Goal: Task Accomplishment & Management: Manage account settings

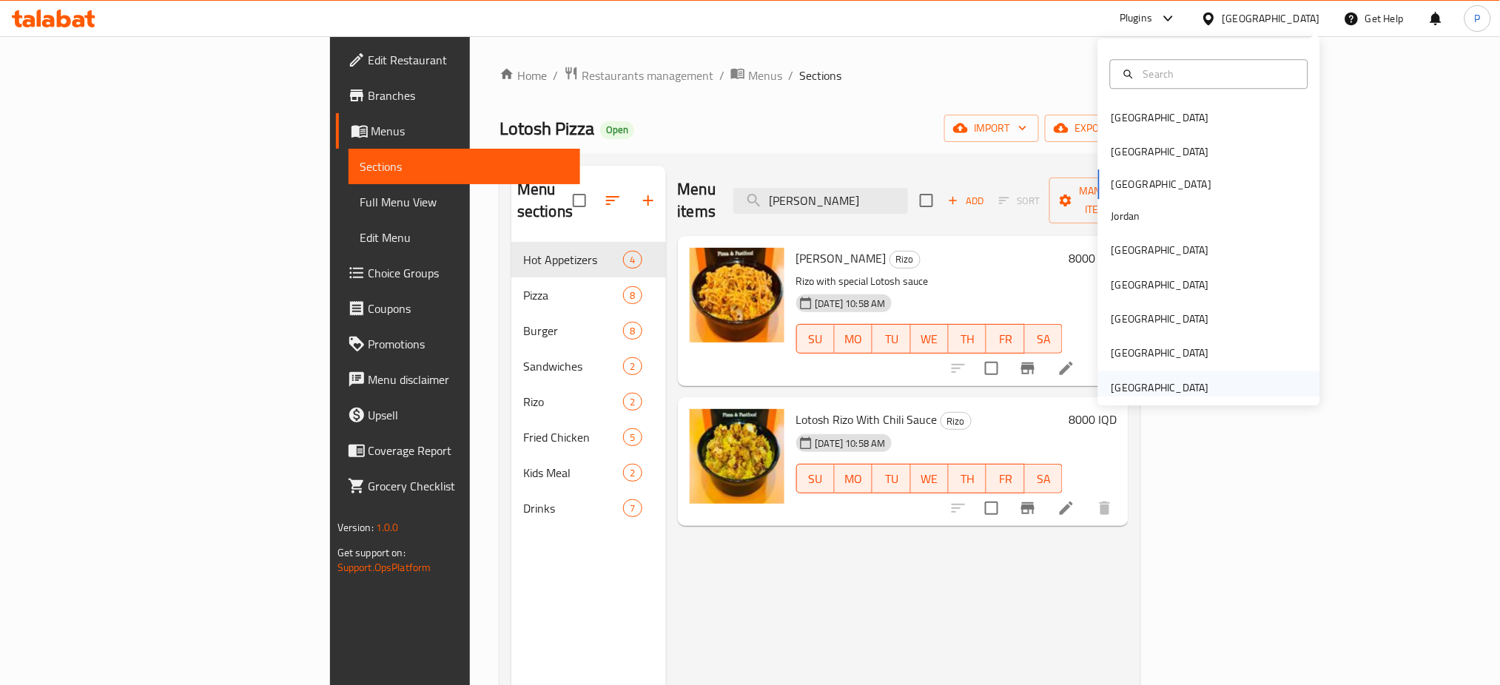
click at [1123, 383] on div "[GEOGRAPHIC_DATA]" at bounding box center [1160, 388] width 98 height 16
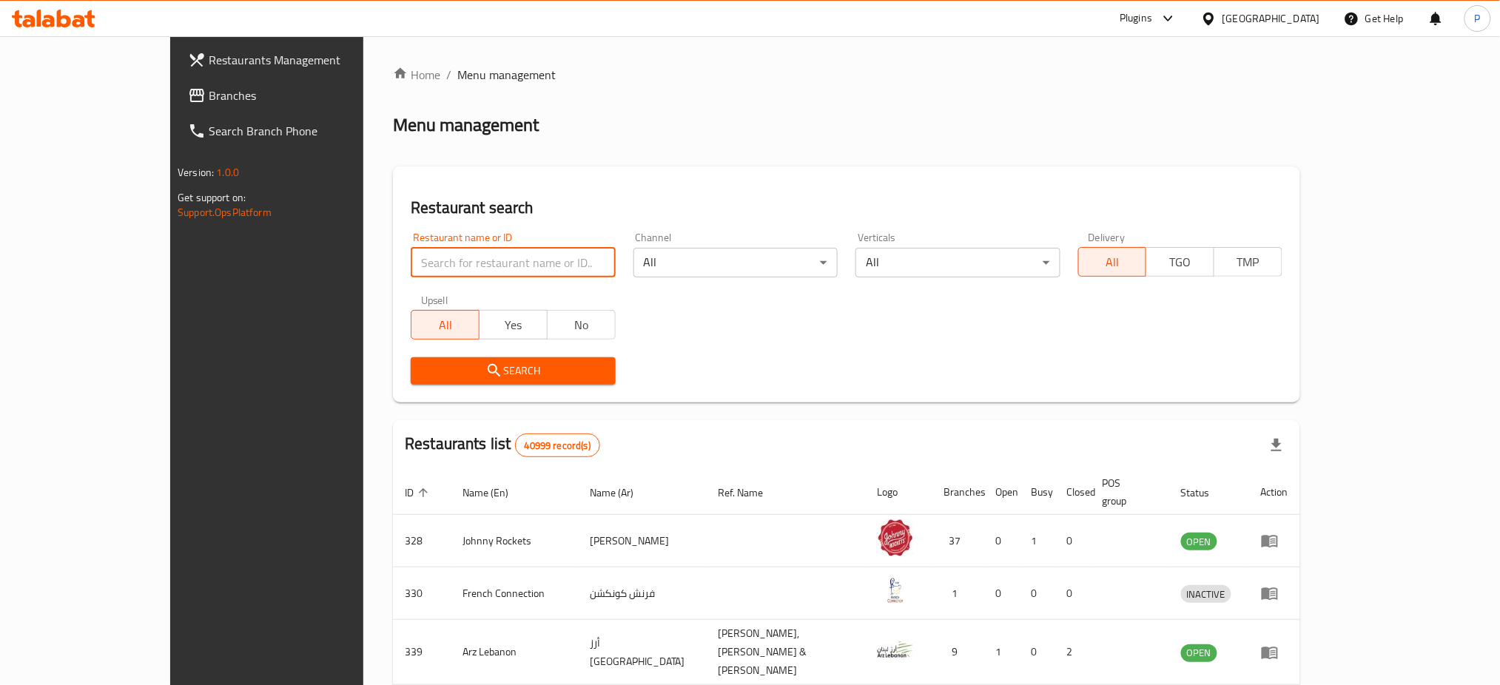
click at [411, 255] on input "search" at bounding box center [513, 263] width 204 height 30
paste input "Jooksing"
type input "Jooksing"
click button "Search" at bounding box center [513, 370] width 204 height 27
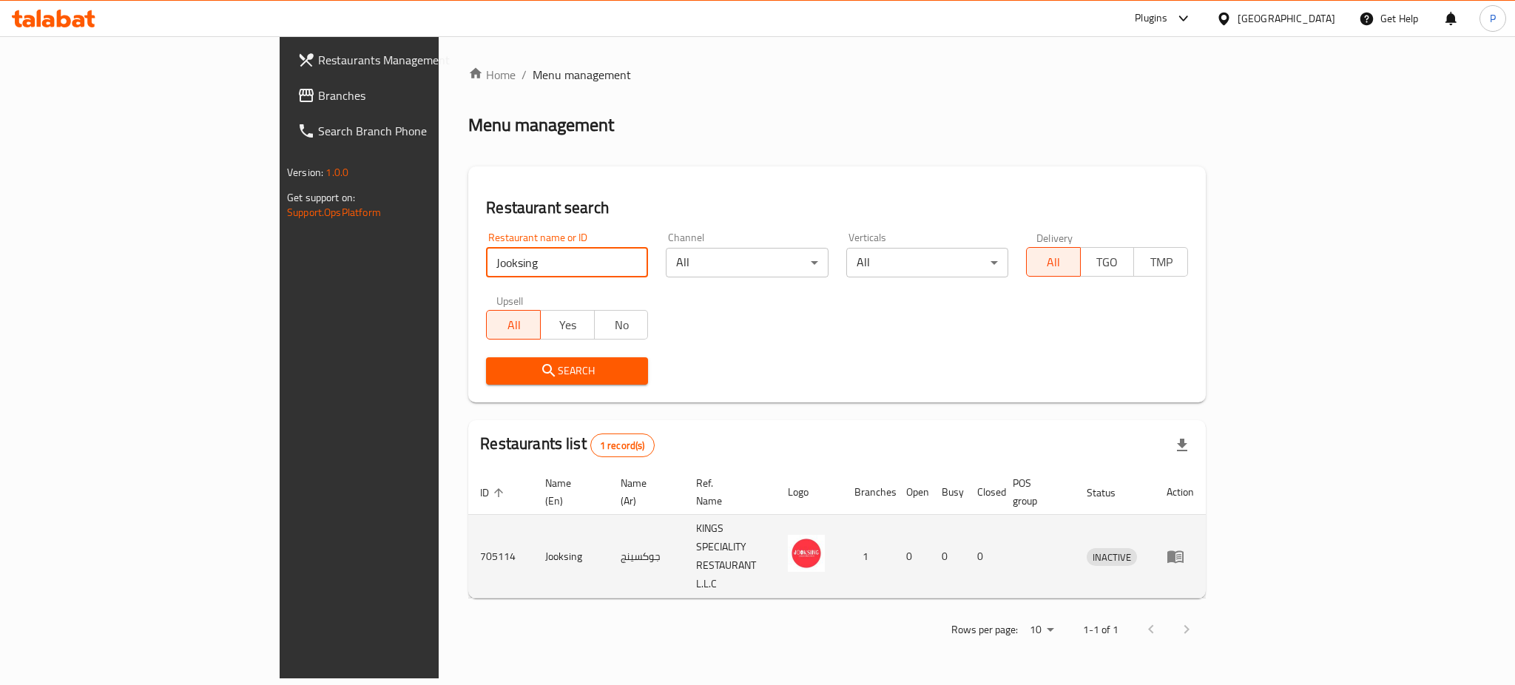
click at [1184, 551] on icon "enhanced table" at bounding box center [1176, 557] width 16 height 13
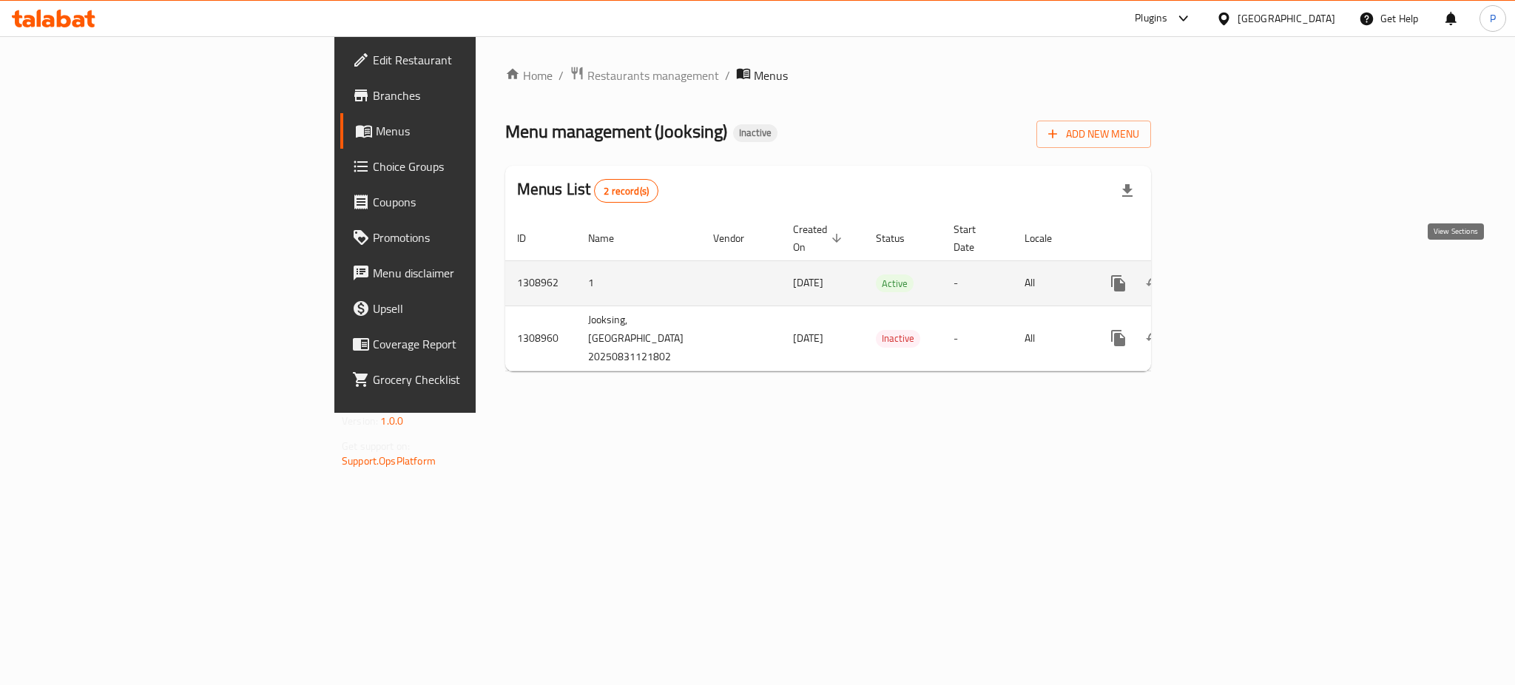
click at [1234, 275] on icon "enhanced table" at bounding box center [1225, 284] width 18 height 18
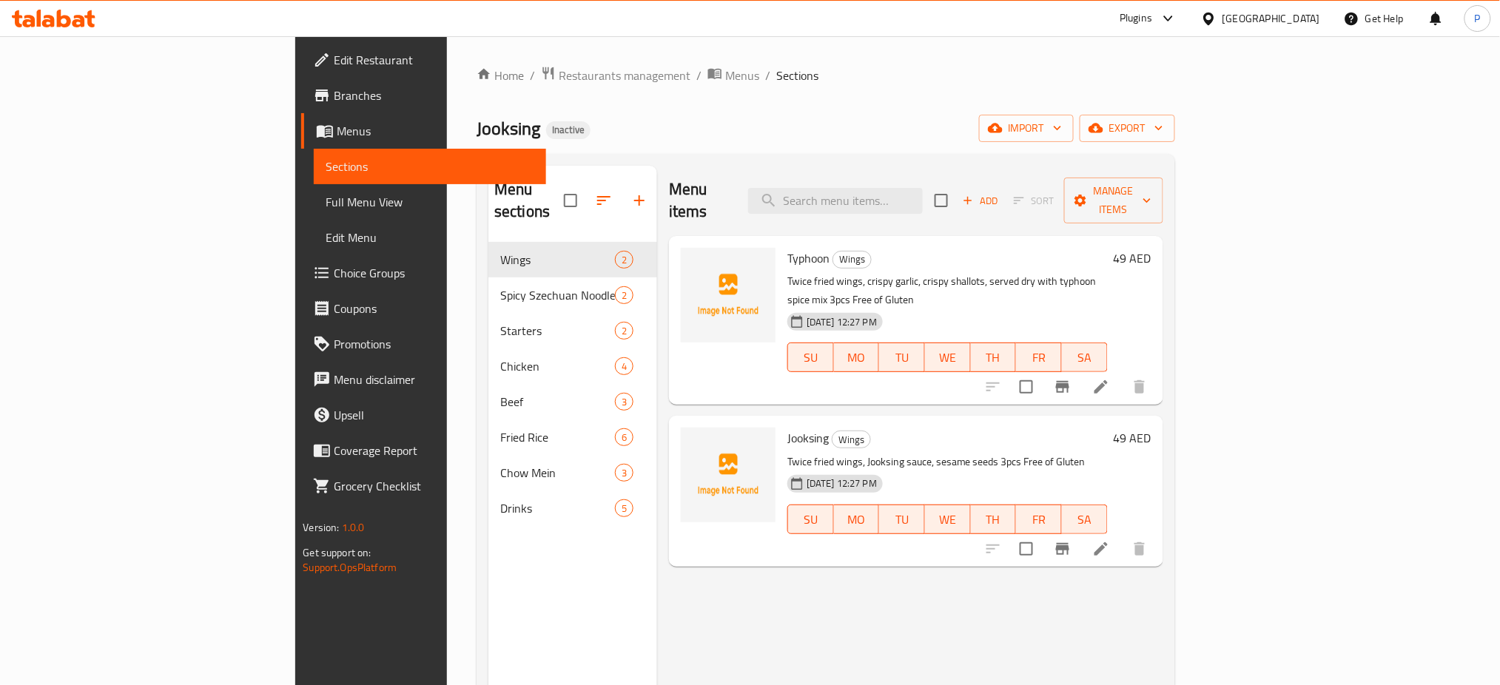
drag, startPoint x: 1032, startPoint y: 587, endPoint x: 1086, endPoint y: 491, distance: 109.7
click at [1032, 588] on div "Menu items Add Sort Manage items Typhoon Wings Twice fried wings, crispy garlic…" at bounding box center [910, 508] width 506 height 685
click at [1003, 123] on icon "button" at bounding box center [995, 128] width 15 height 15
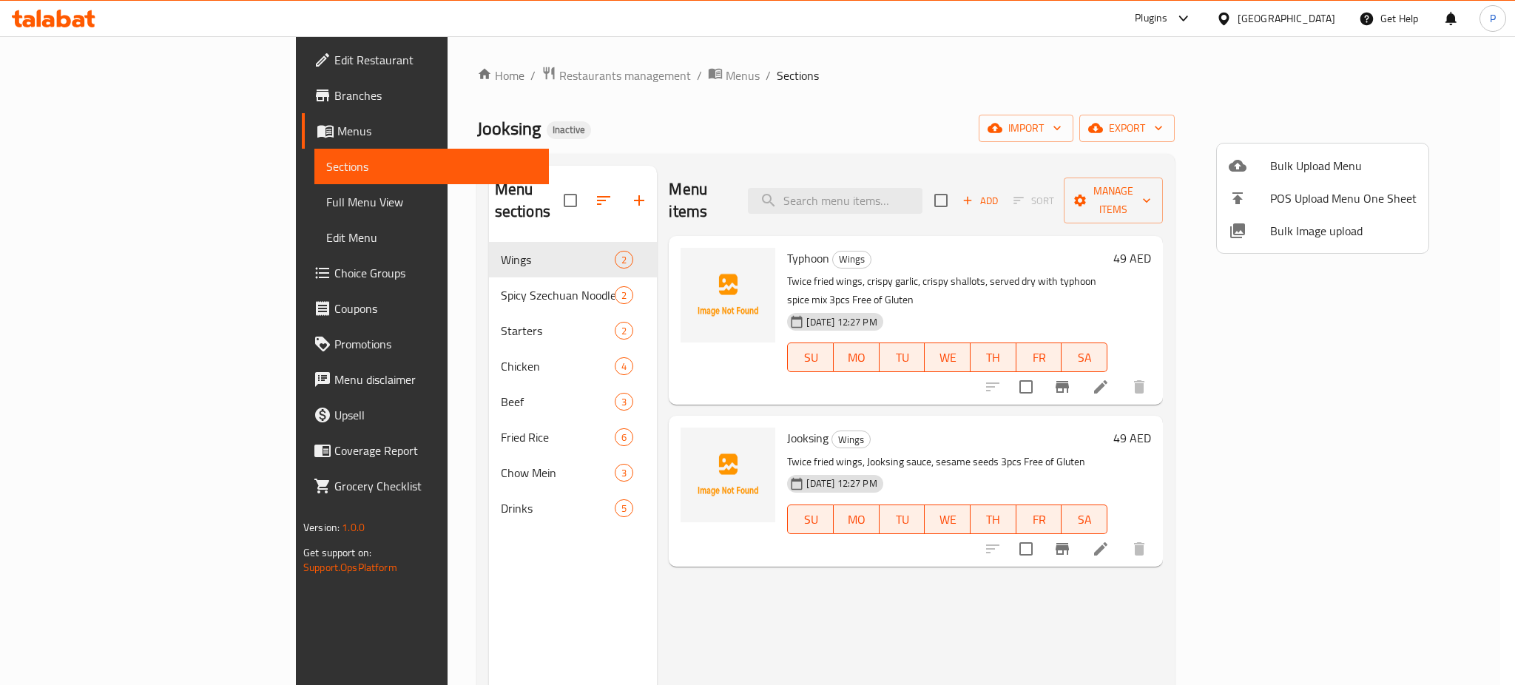
click at [1277, 225] on span "Bulk Image upload" at bounding box center [1344, 231] width 147 height 18
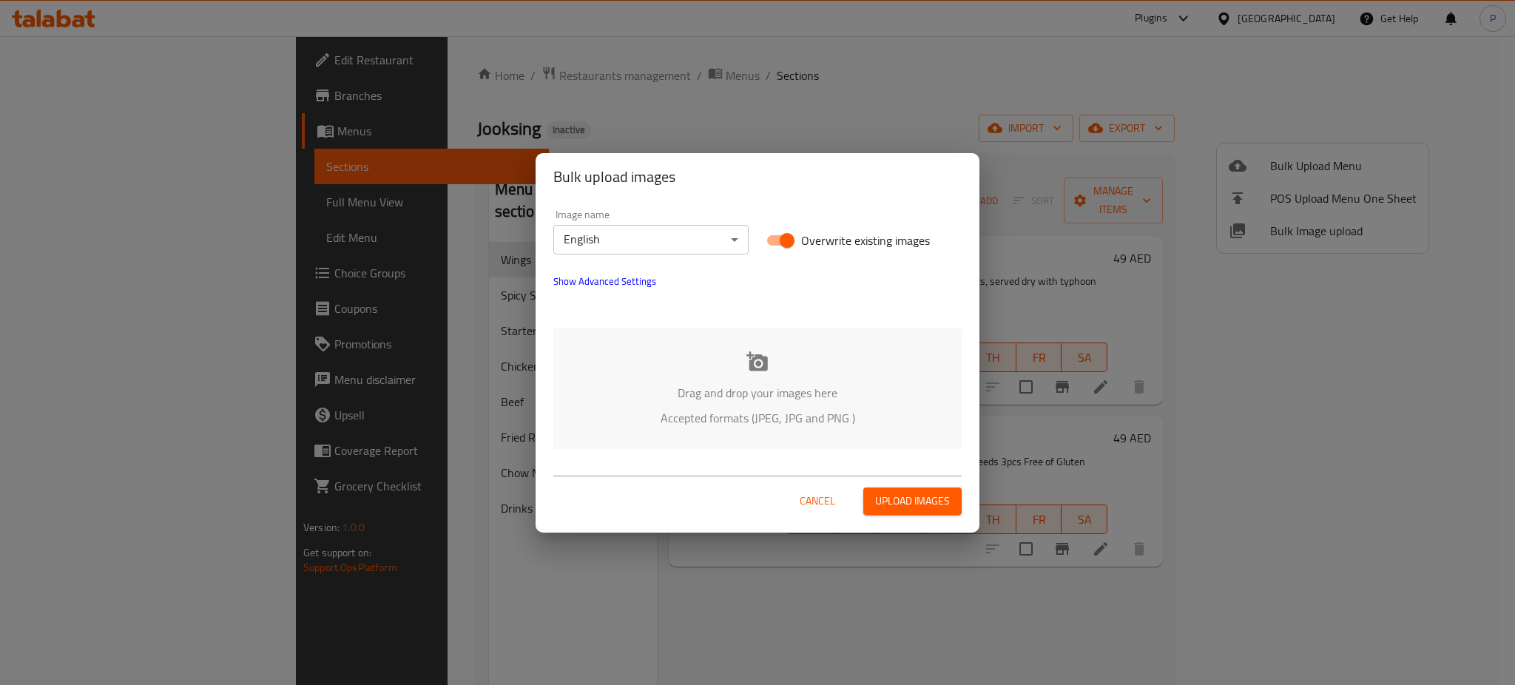
click at [778, 410] on p "Accepted formats (JPEG, JPG and PNG )" at bounding box center [758, 418] width 364 height 18
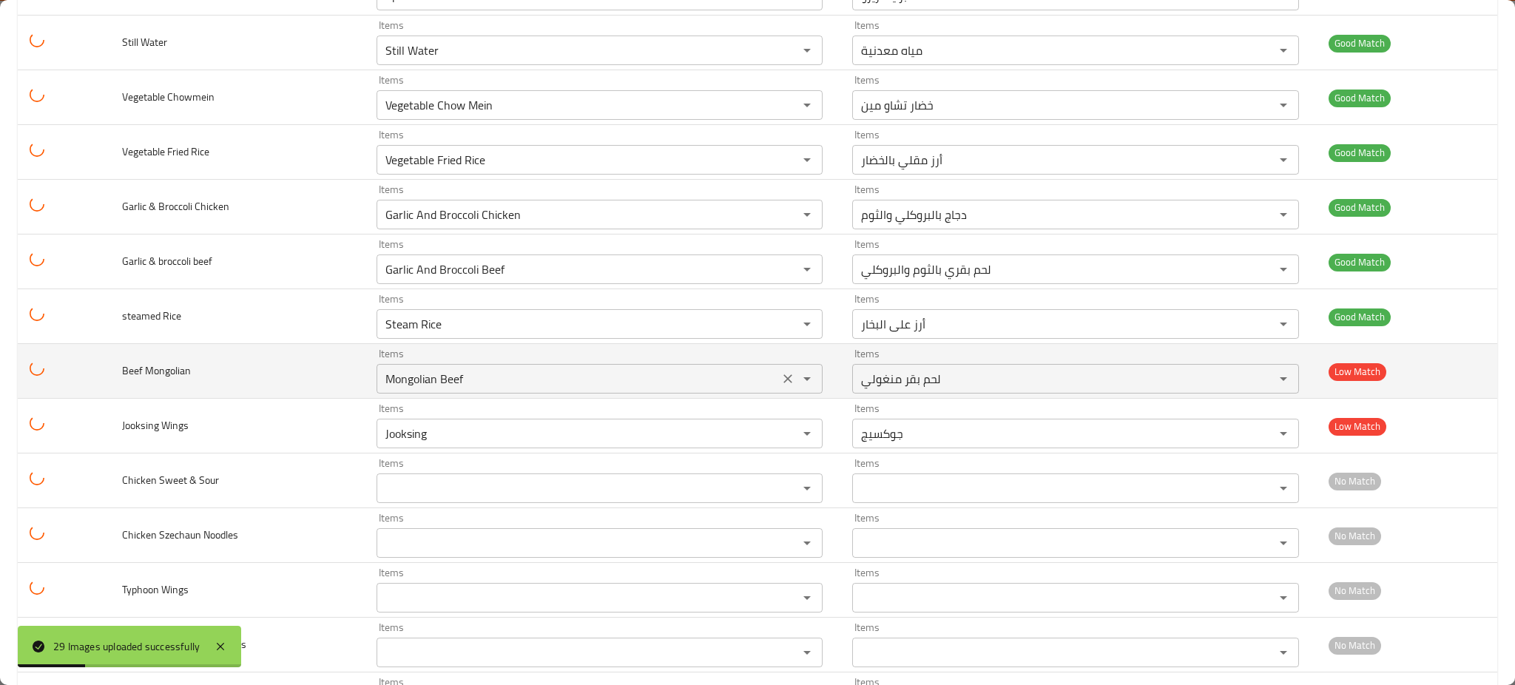
scroll to position [1160, 0]
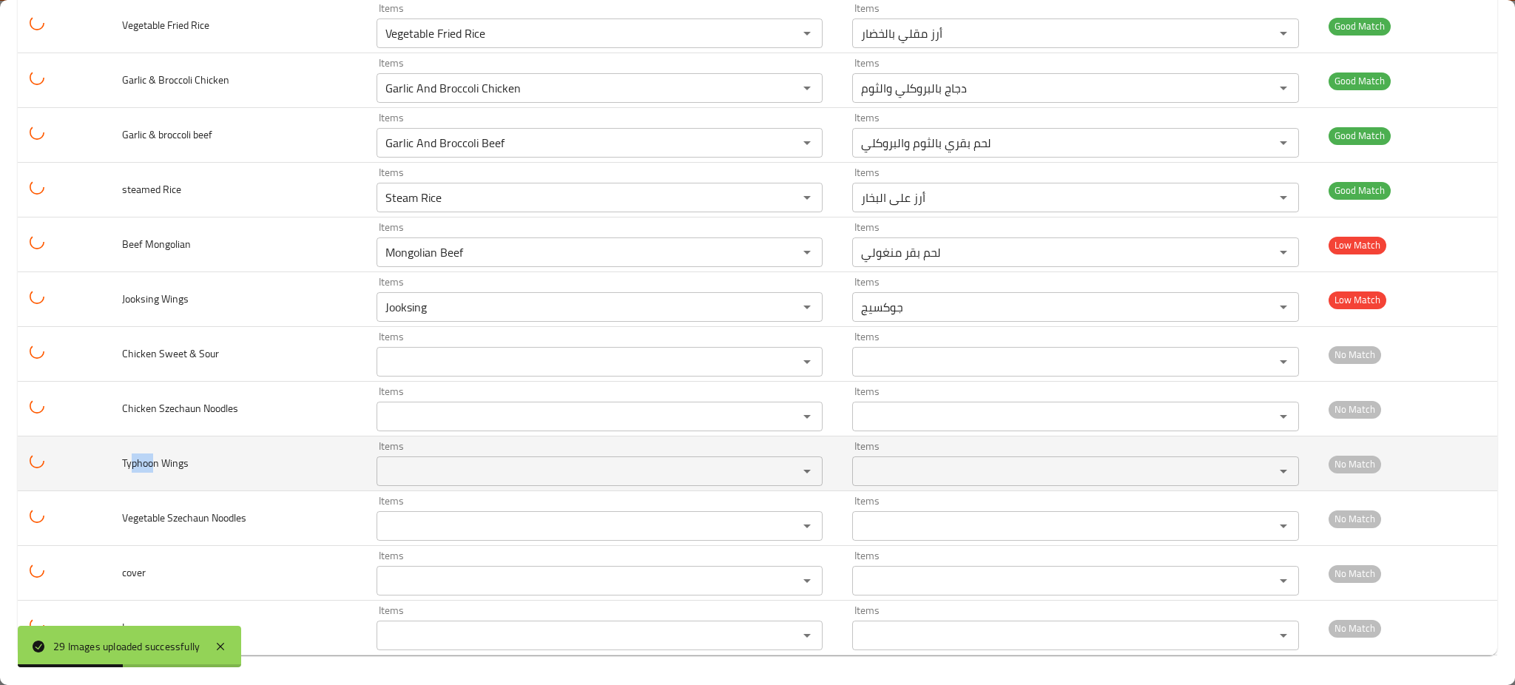
drag, startPoint x: 155, startPoint y: 467, endPoint x: 199, endPoint y: 466, distance: 44.4
click at [132, 465] on span "Typhoon Wings" at bounding box center [155, 463] width 67 height 19
copy span "phoo"
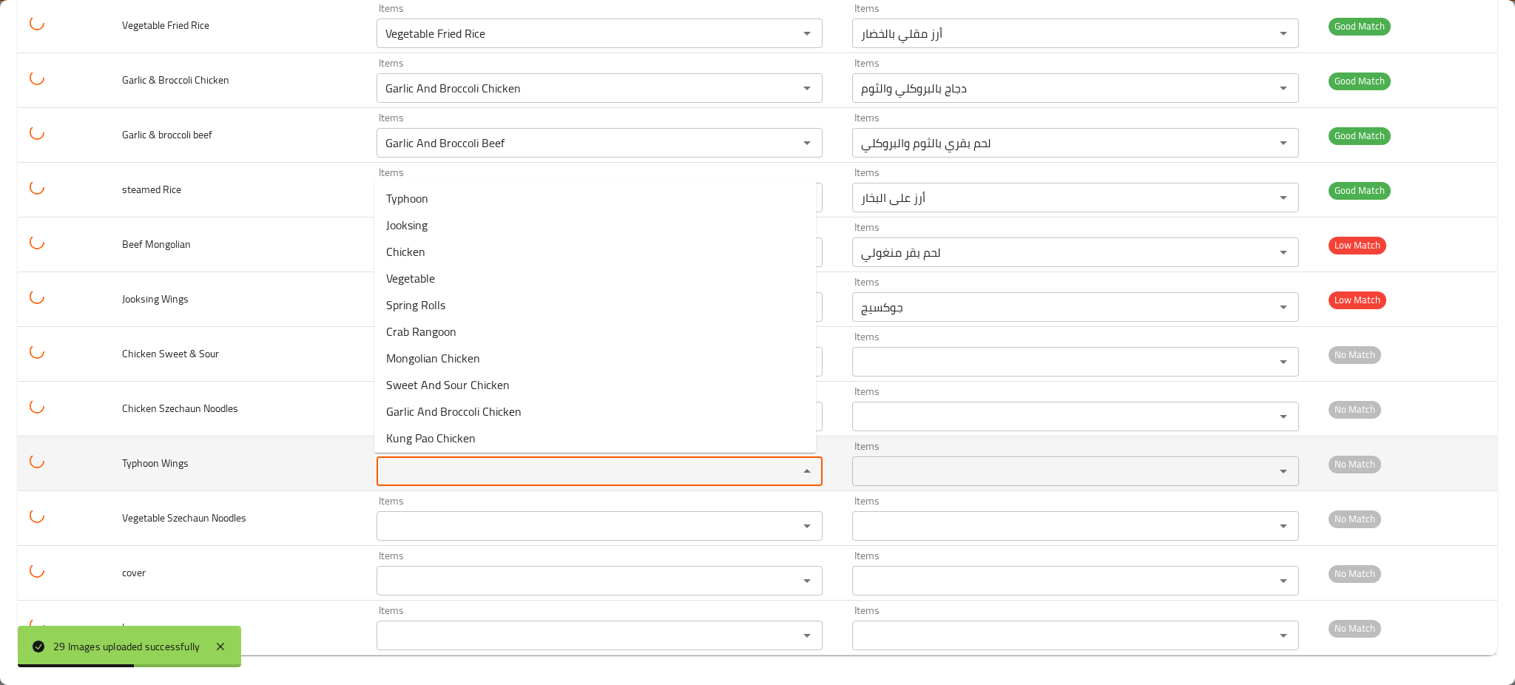
click at [426, 466] on Wings "Items" at bounding box center [578, 471] width 394 height 21
paste Wings "phoo"
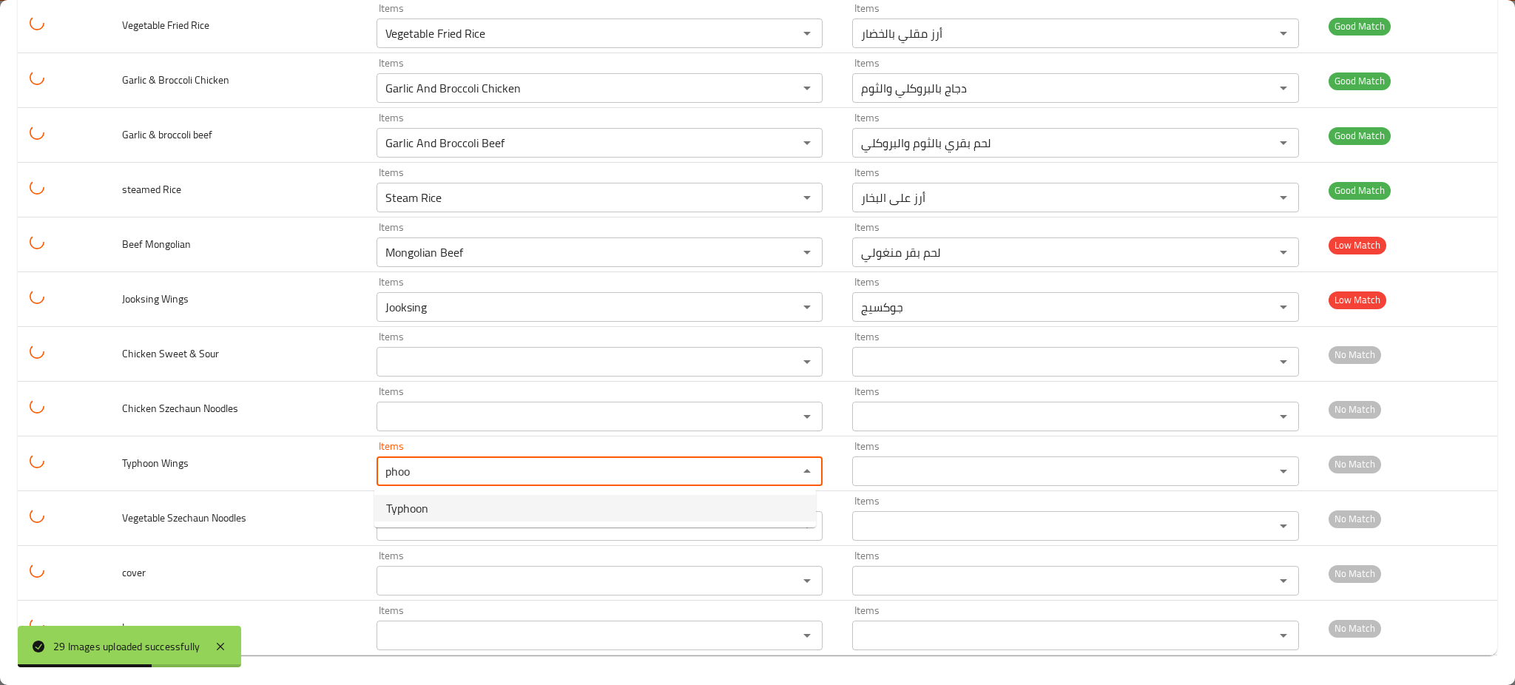
click at [417, 509] on span "Typhoon" at bounding box center [407, 508] width 42 height 18
type Wings "Typhoon"
type Wings-ar "تايفون"
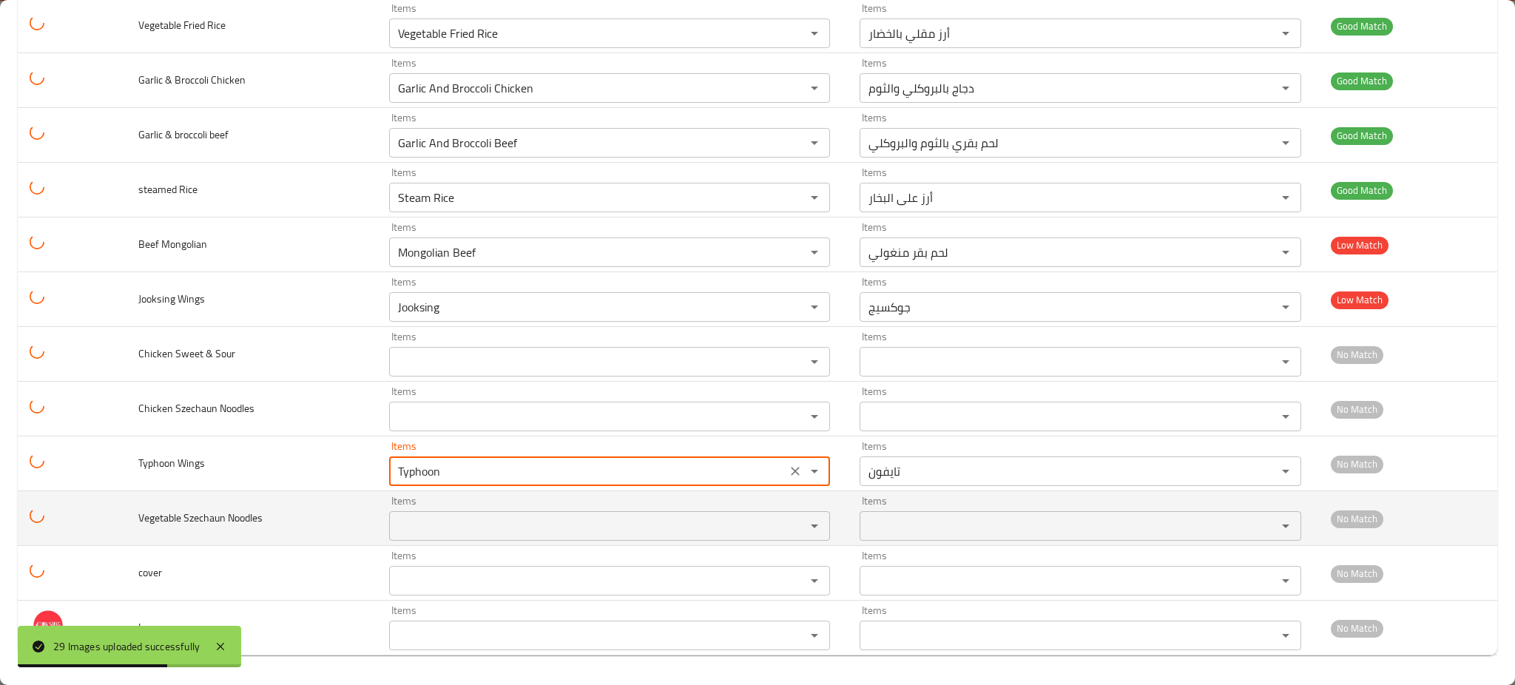
type Wings "Typhoon"
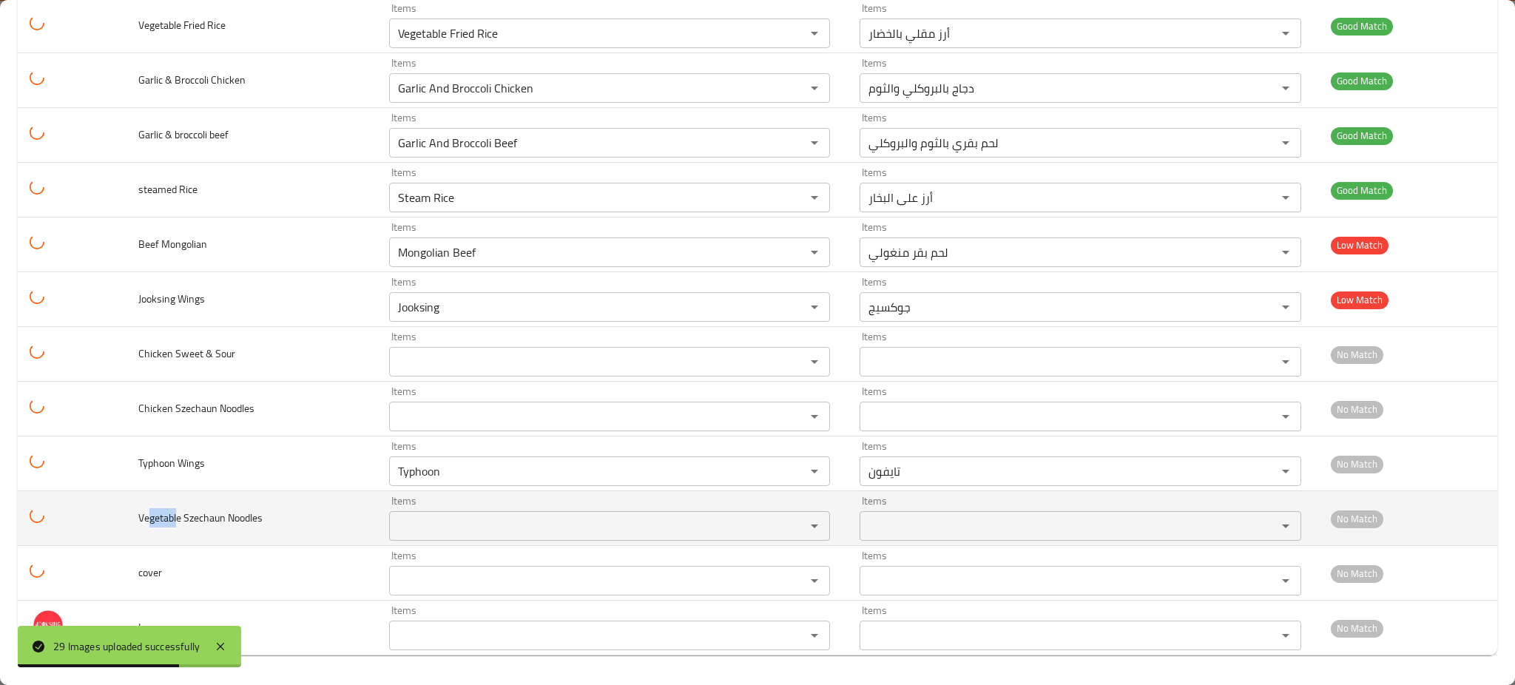
drag, startPoint x: 176, startPoint y: 513, endPoint x: 149, endPoint y: 512, distance: 27.4
click at [149, 512] on span "Vegetable Szechaun Noodles" at bounding box center [200, 517] width 124 height 19
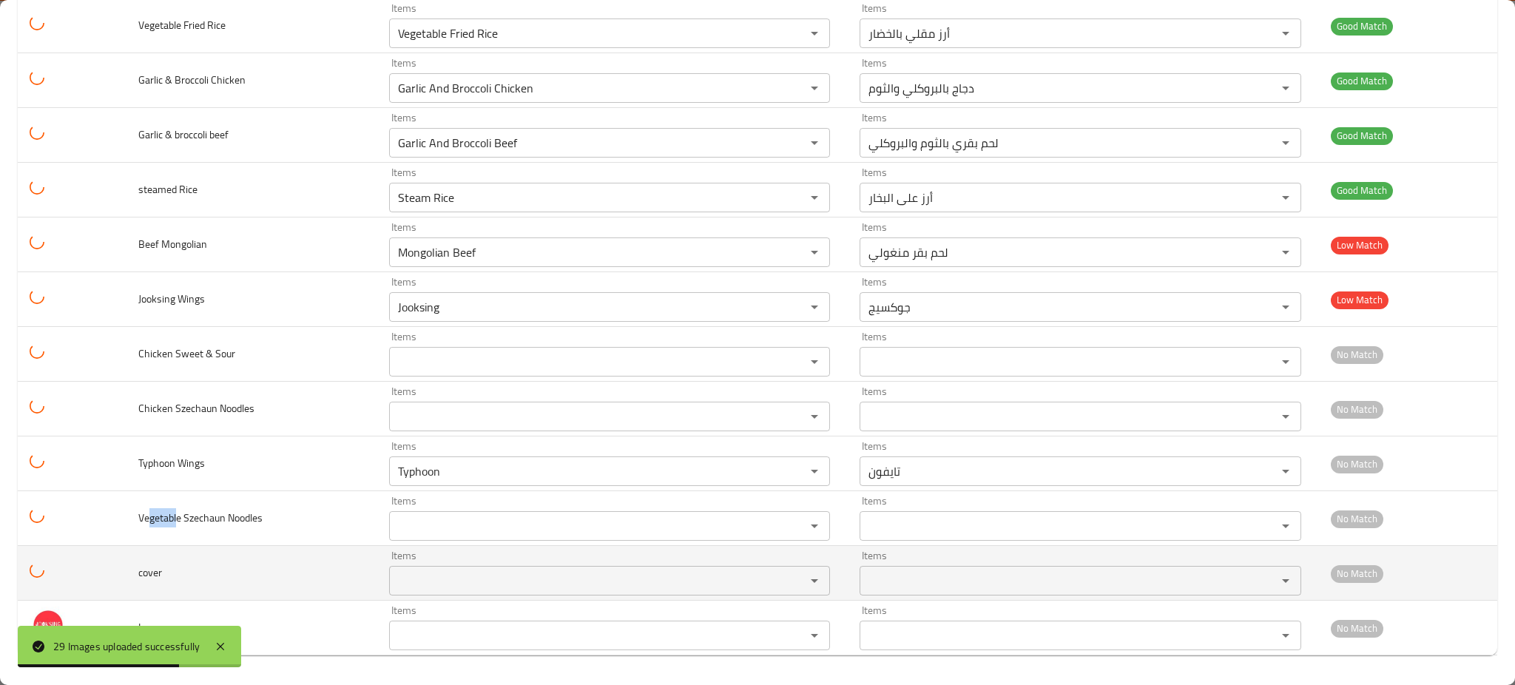
copy span "getabl"
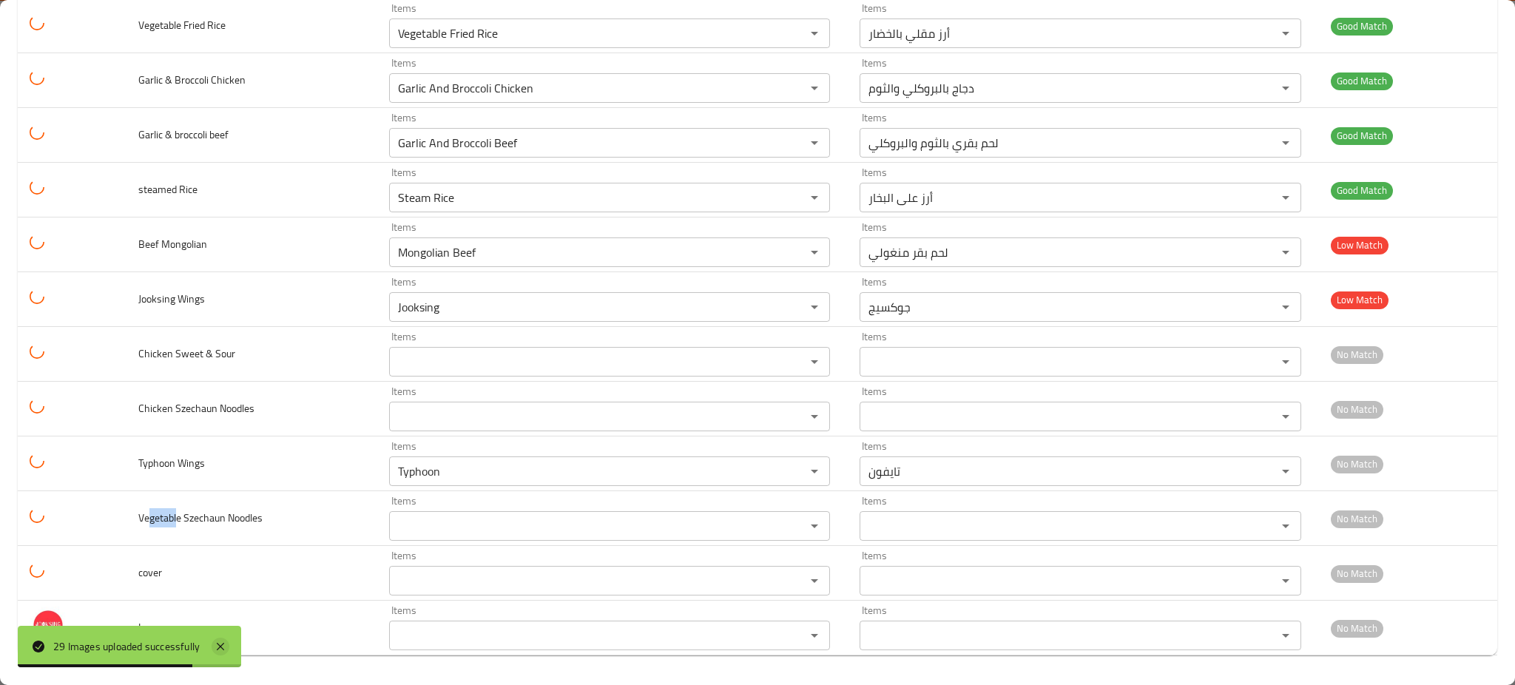
click at [223, 645] on icon at bounding box center [220, 646] width 7 height 7
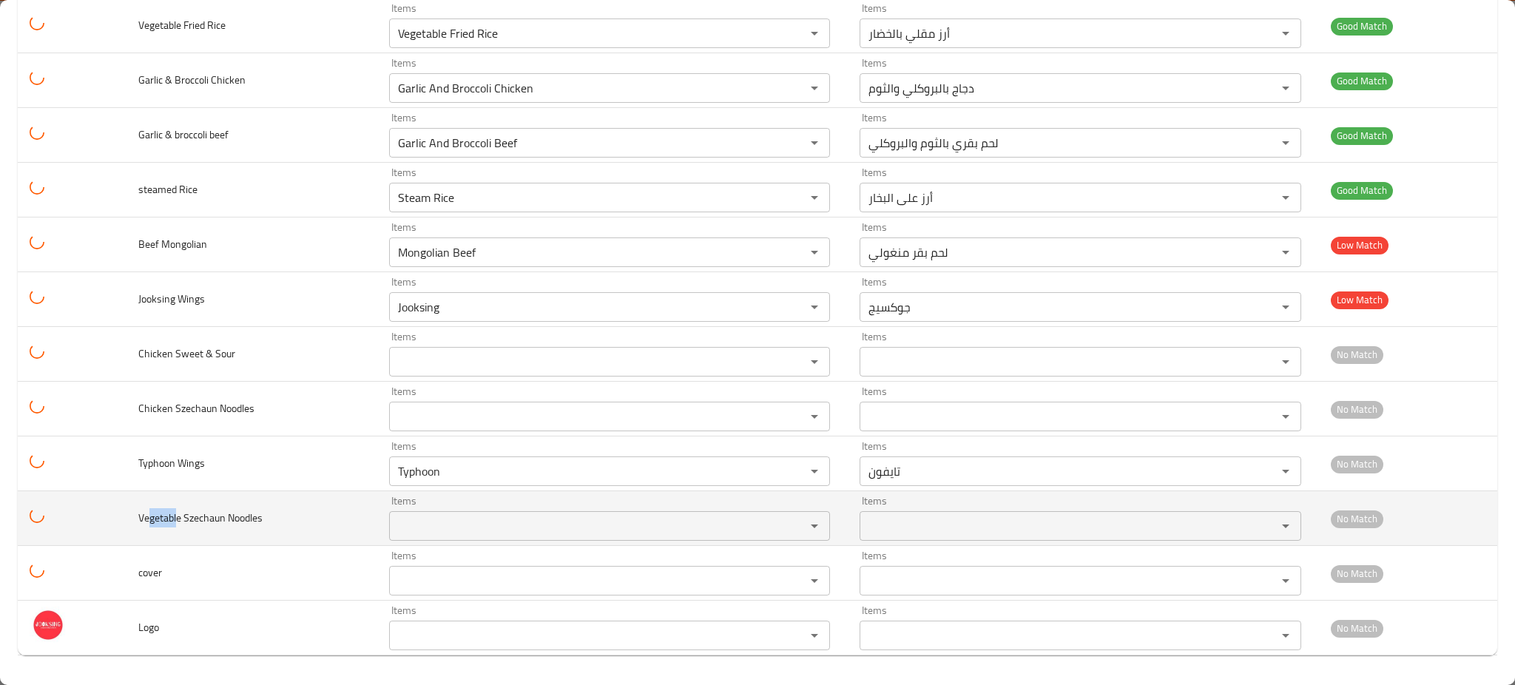
click at [491, 525] on Noodles "Items" at bounding box center [588, 526] width 388 height 21
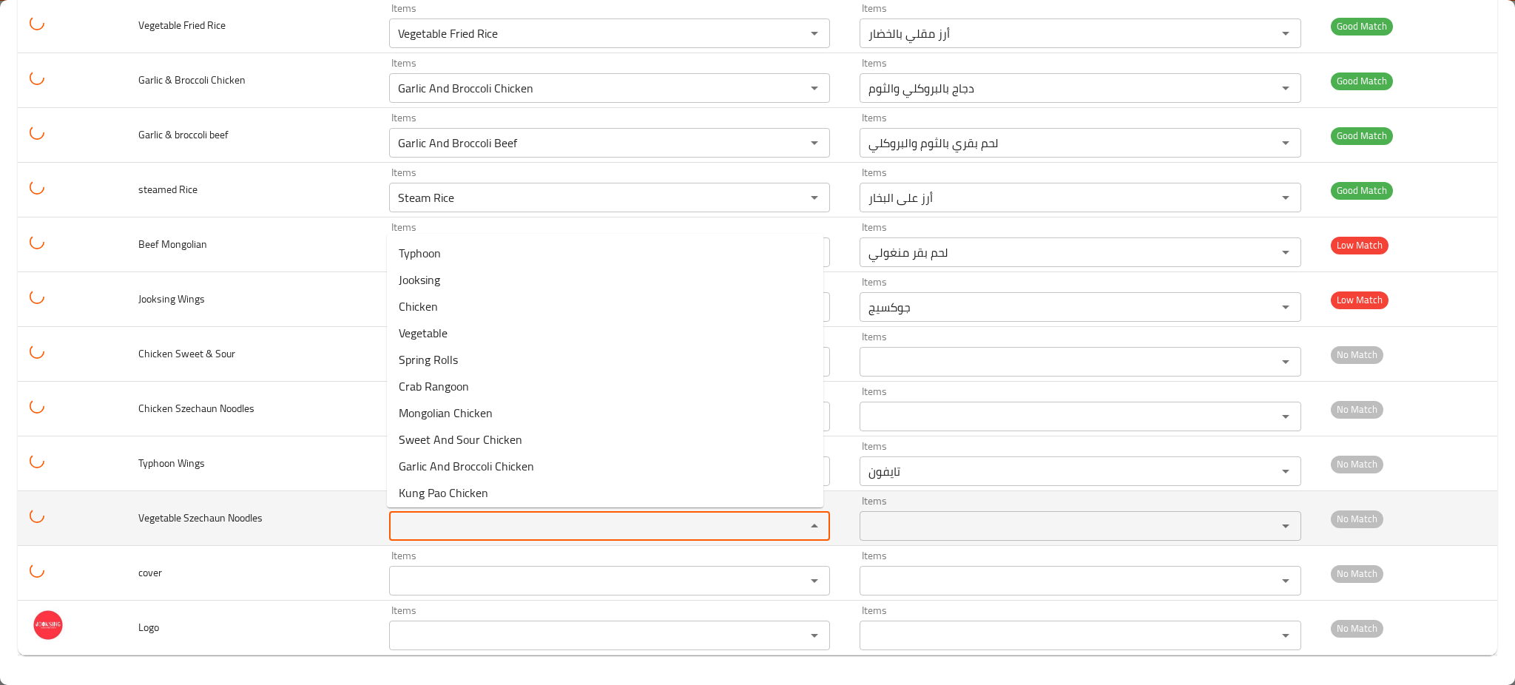
paste Noodles "getabl"
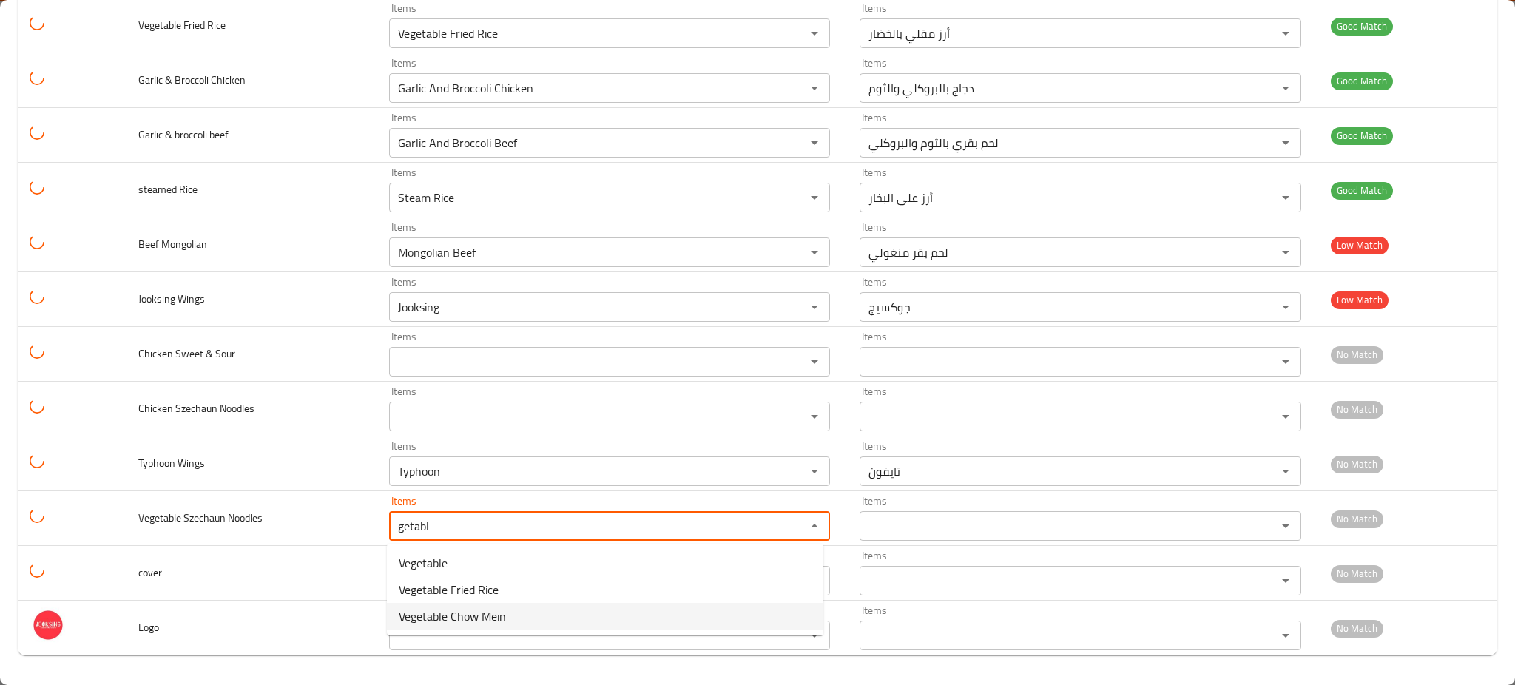
click at [470, 622] on span "Vegetable Chow Mein" at bounding box center [452, 617] width 107 height 18
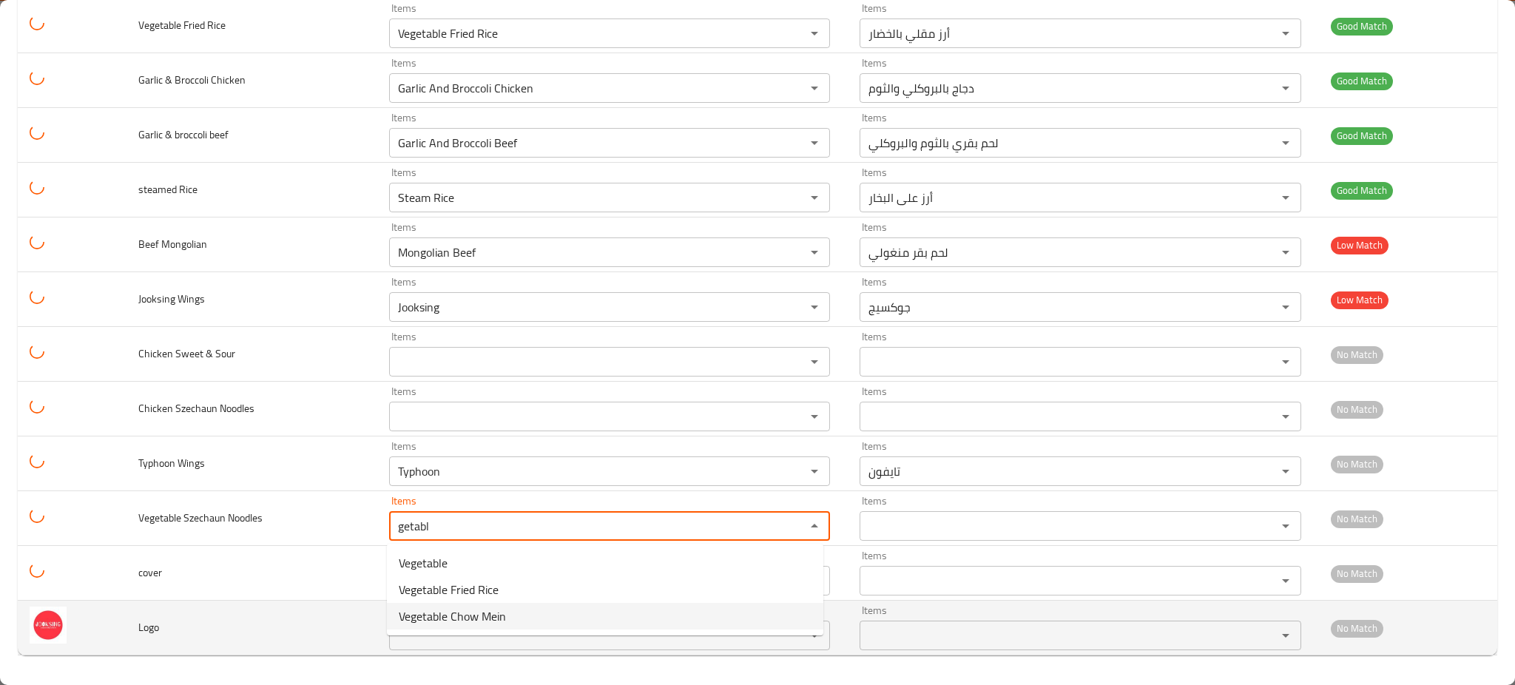
type Noodles "Vegetable Chow Mein"
type Noodles-ar "خضار تشاو مين"
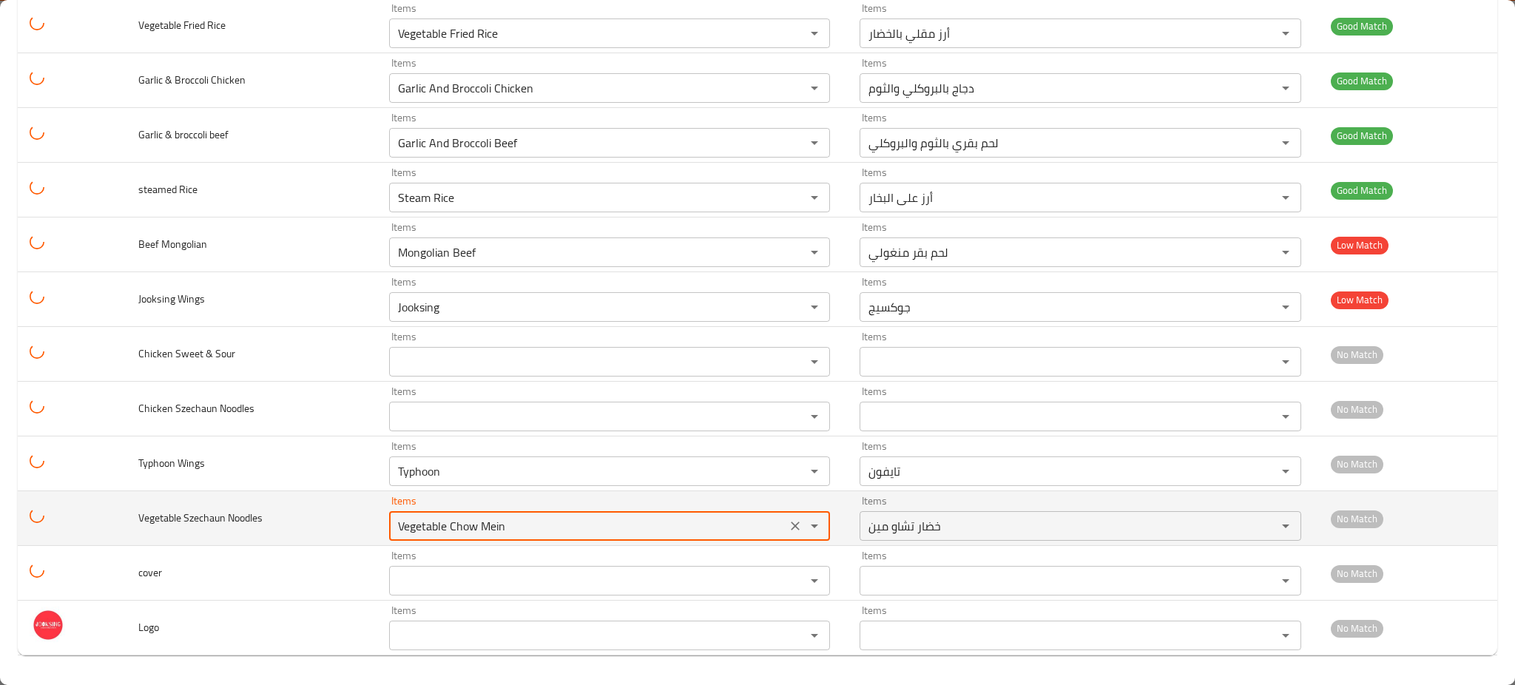
click at [464, 513] on div "Vegetable Chow Mein Items" at bounding box center [609, 526] width 441 height 30
click at [448, 528] on Noodles "Vegetable Chow Mein" at bounding box center [588, 526] width 388 height 21
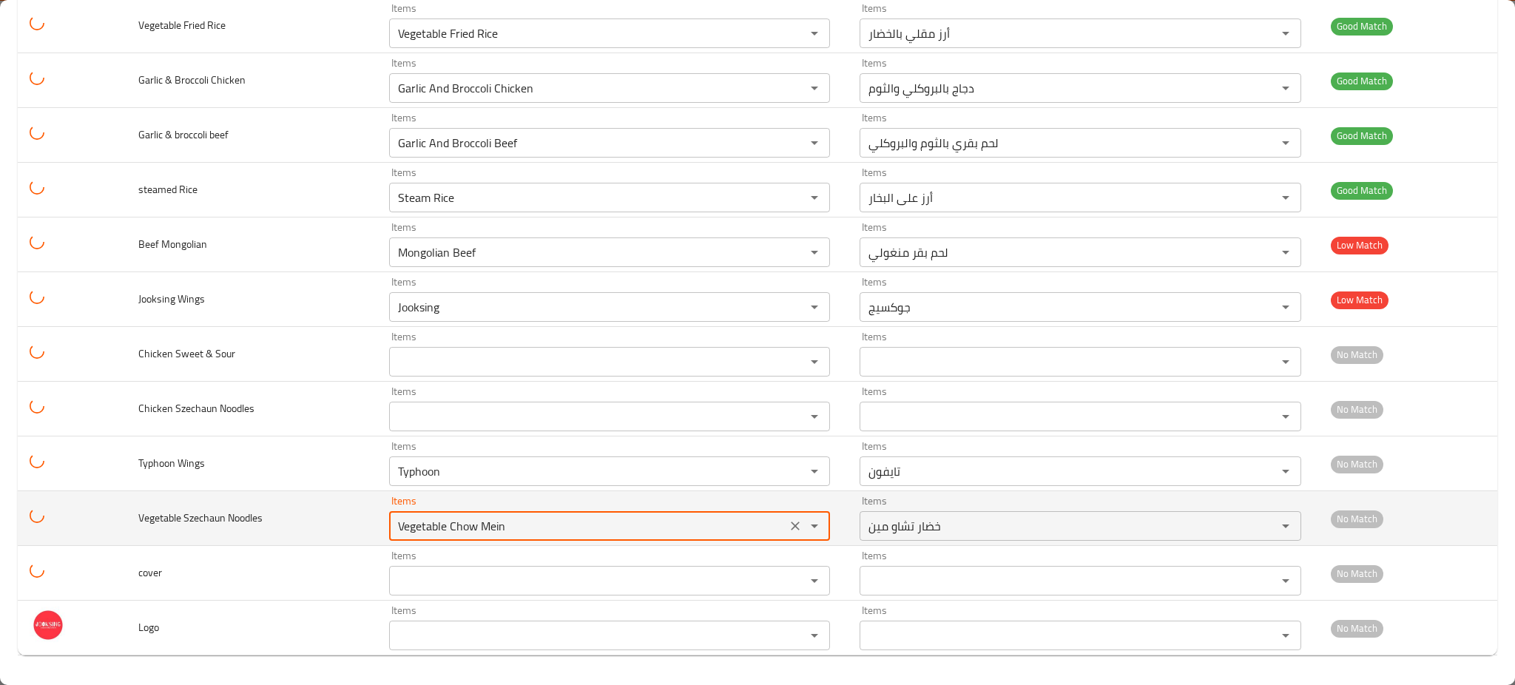
type Noodles "Vegetable Chow Mein"
click at [277, 537] on td "Vegetable Szechaun Noodles" at bounding box center [252, 518] width 251 height 55
click at [424, 527] on Noodles "Vegetable Chow Mein" at bounding box center [588, 526] width 388 height 21
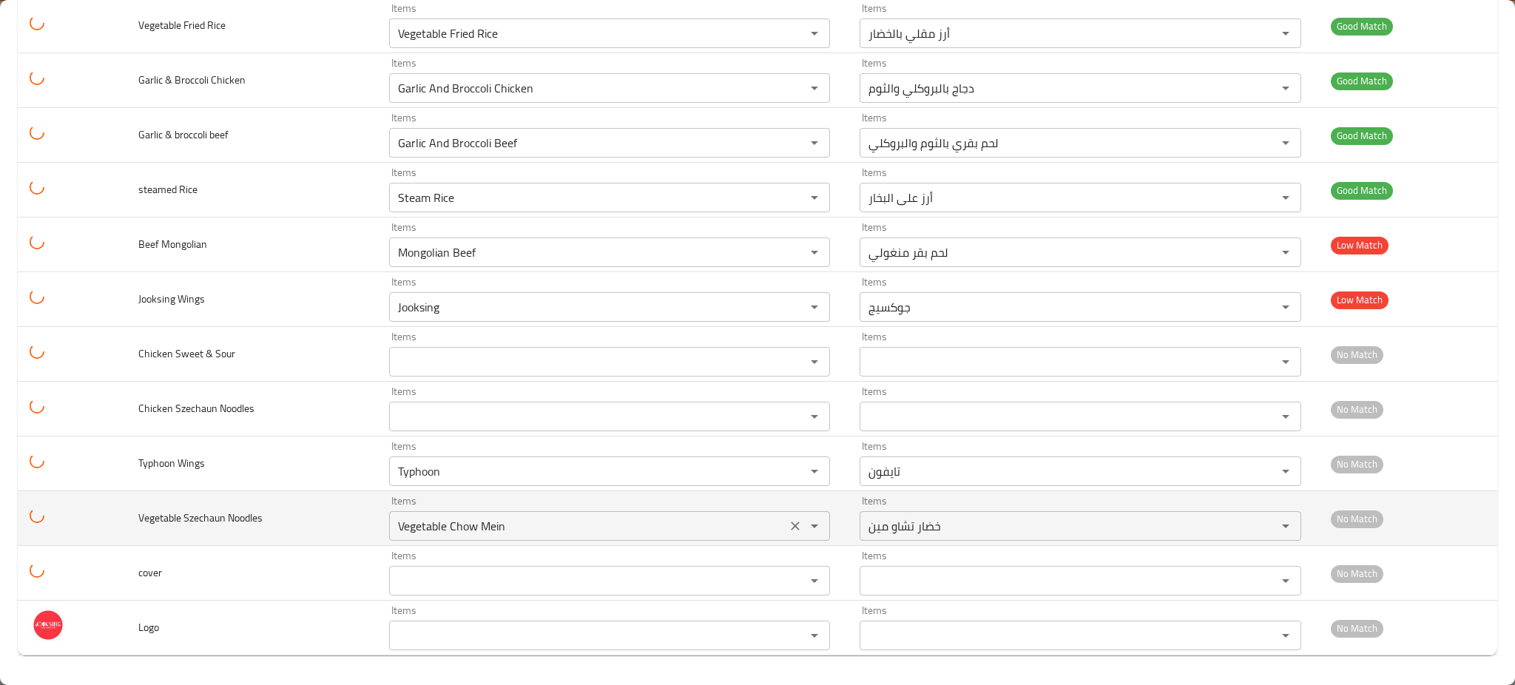
click at [788, 529] on icon "Clear" at bounding box center [795, 526] width 15 height 15
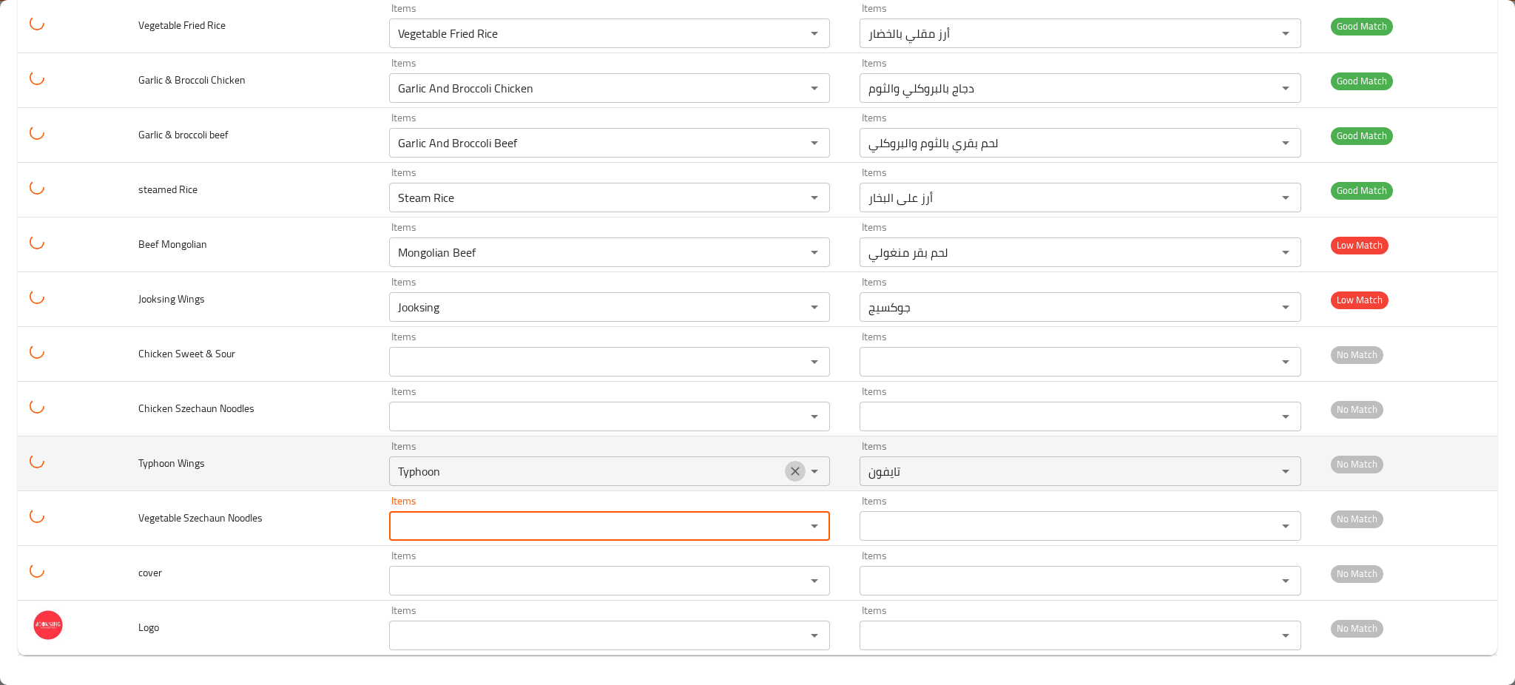
click at [790, 471] on icon "Clear" at bounding box center [795, 471] width 15 height 15
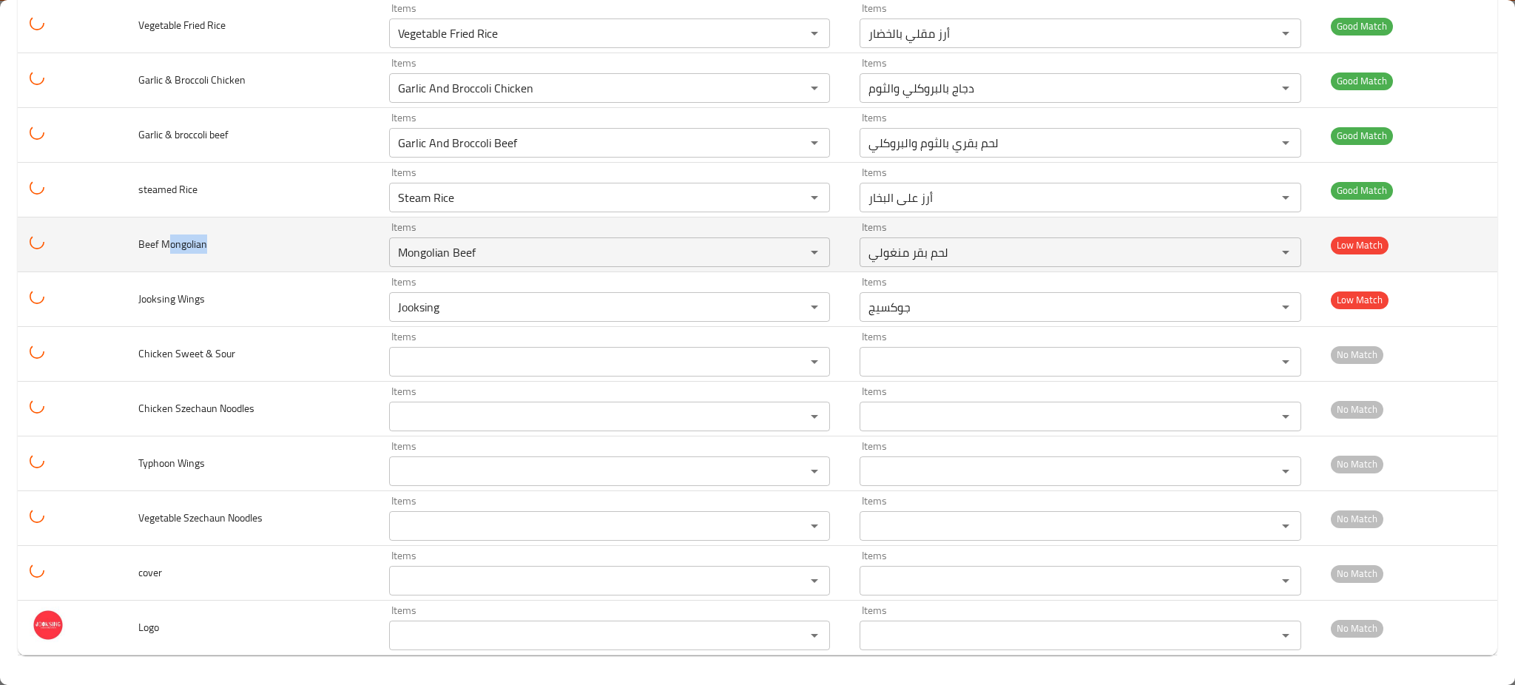
drag, startPoint x: 169, startPoint y: 246, endPoint x: 222, endPoint y: 246, distance: 53.3
click at [222, 246] on td "Beef Mongolian" at bounding box center [252, 245] width 251 height 55
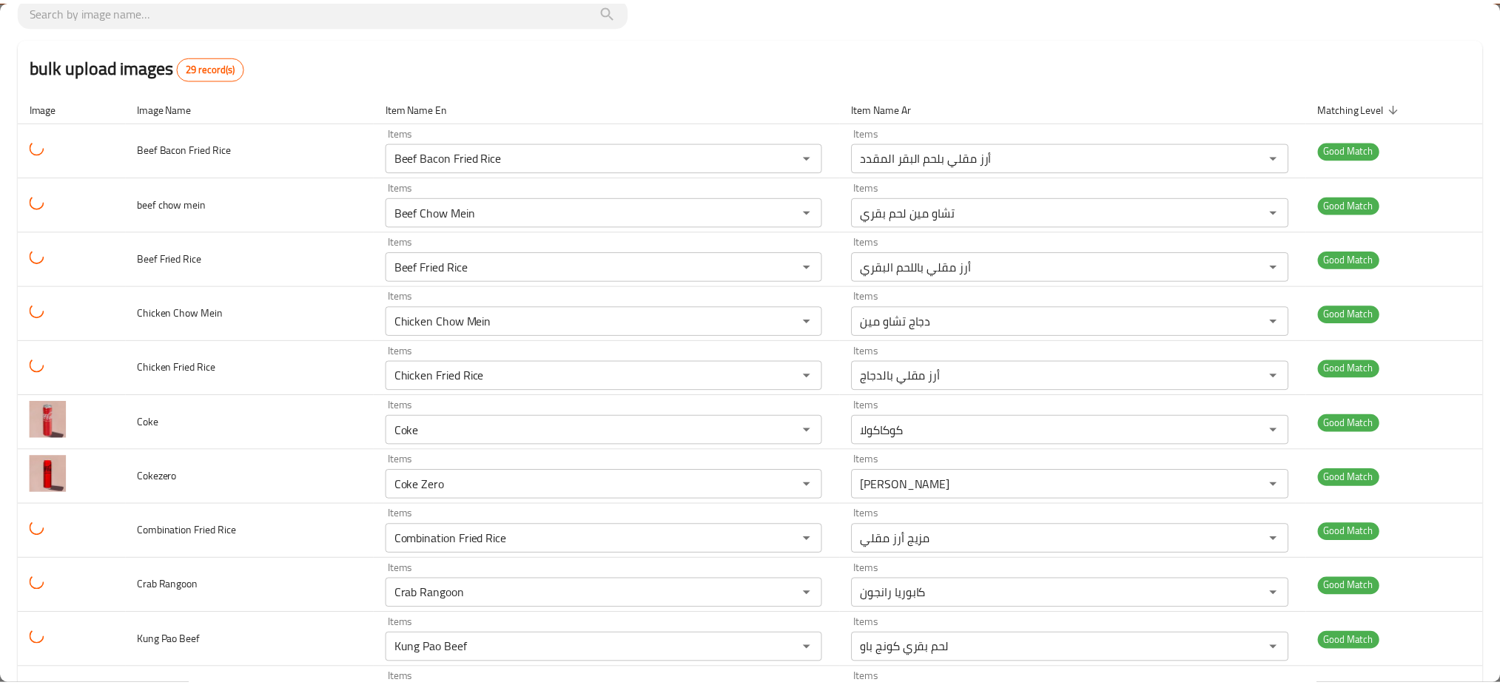
scroll to position [0, 0]
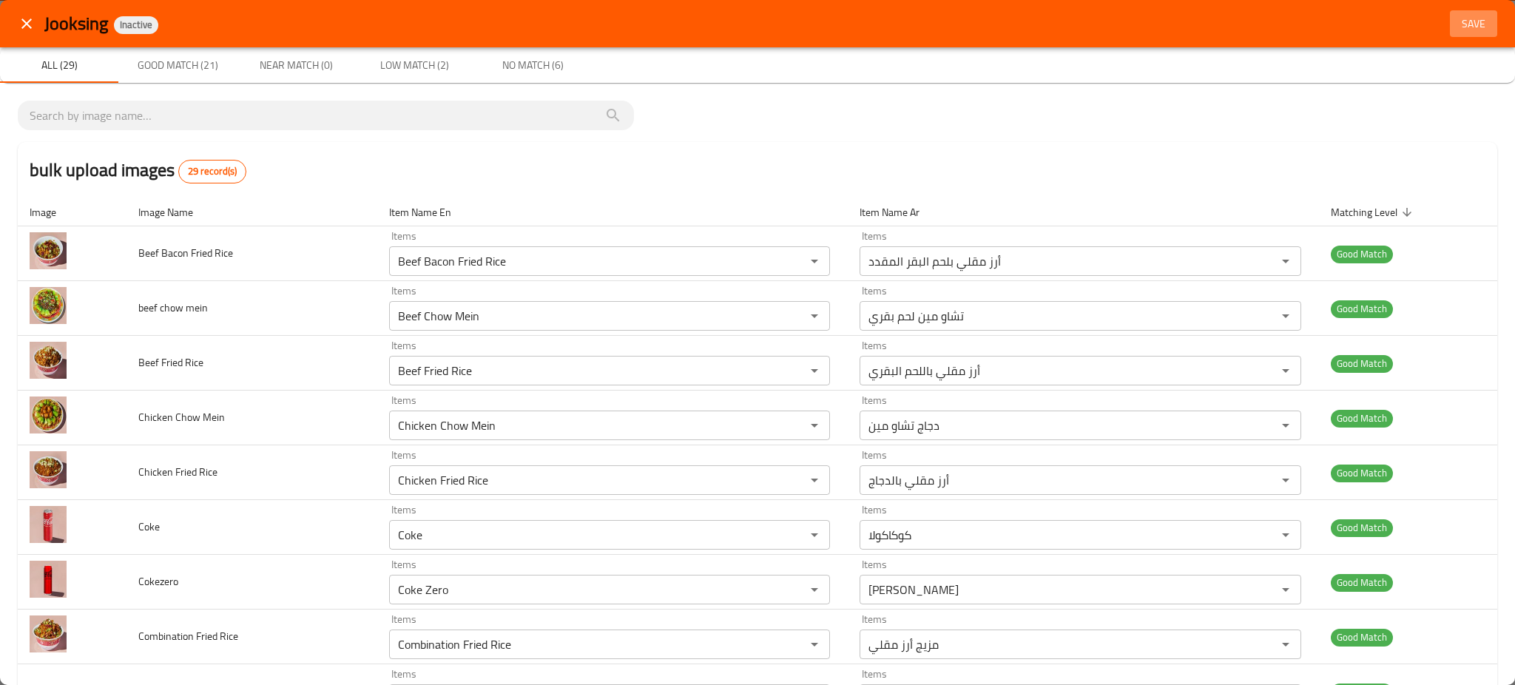
click at [1450, 36] on button "Save" at bounding box center [1473, 23] width 47 height 27
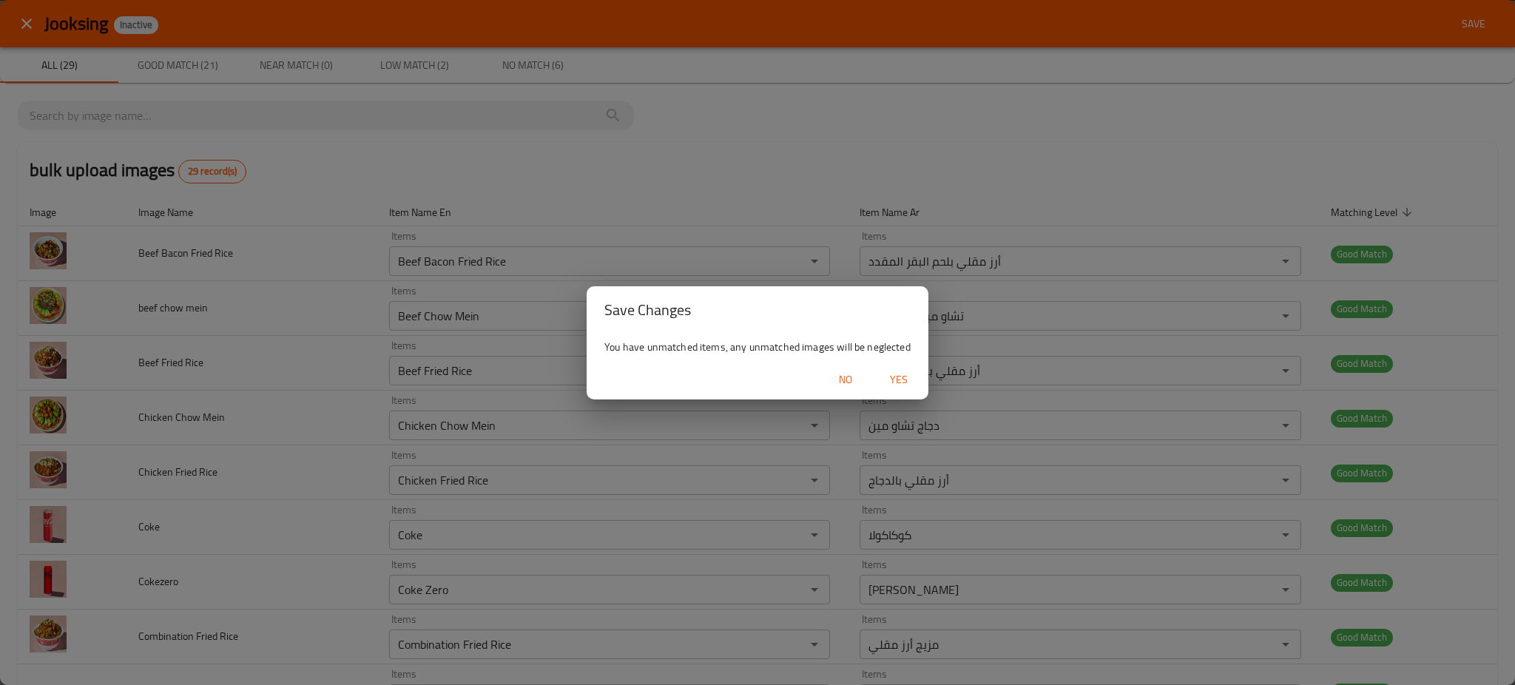
click at [897, 374] on span "Yes" at bounding box center [899, 380] width 36 height 18
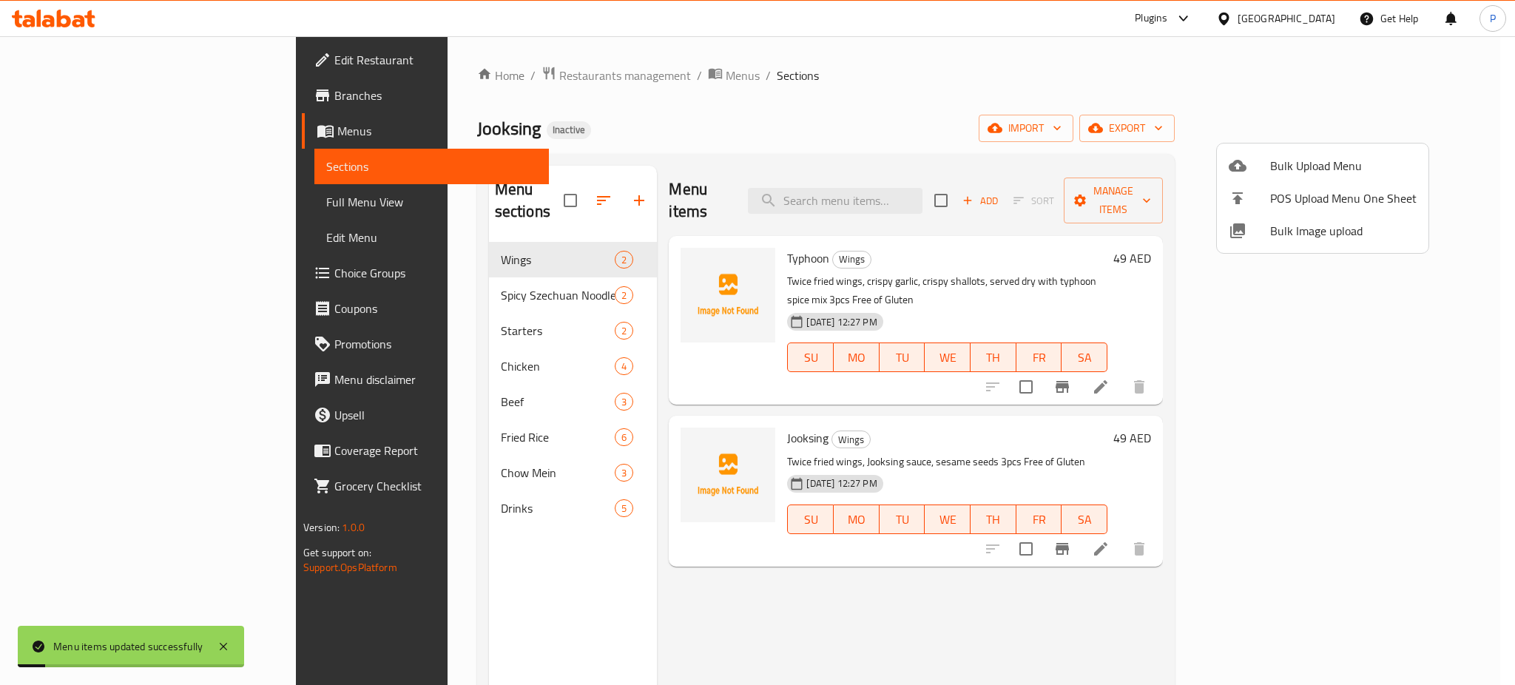
click at [496, 284] on div at bounding box center [757, 342] width 1515 height 685
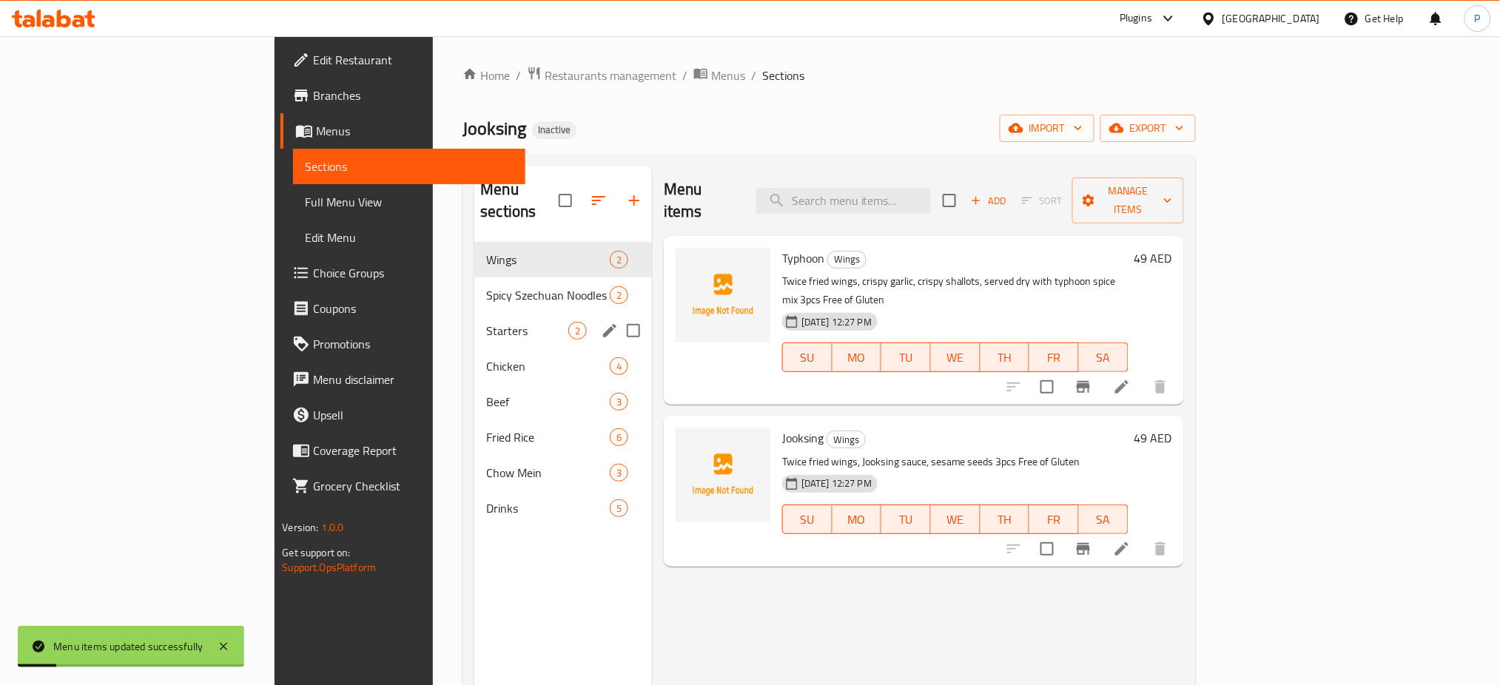
click at [474, 313] on div "Starters 2" at bounding box center [563, 331] width 178 height 36
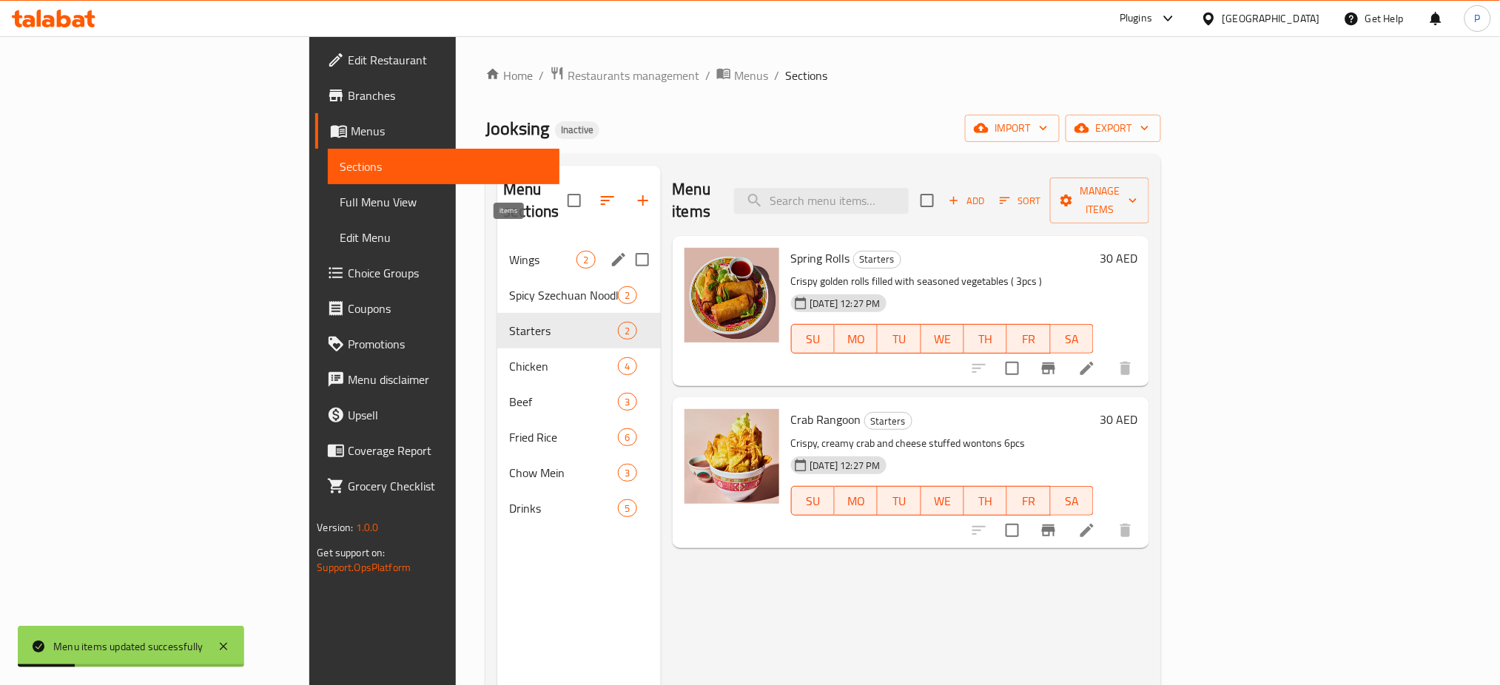
click at [577, 253] on span "2" at bounding box center [585, 260] width 17 height 14
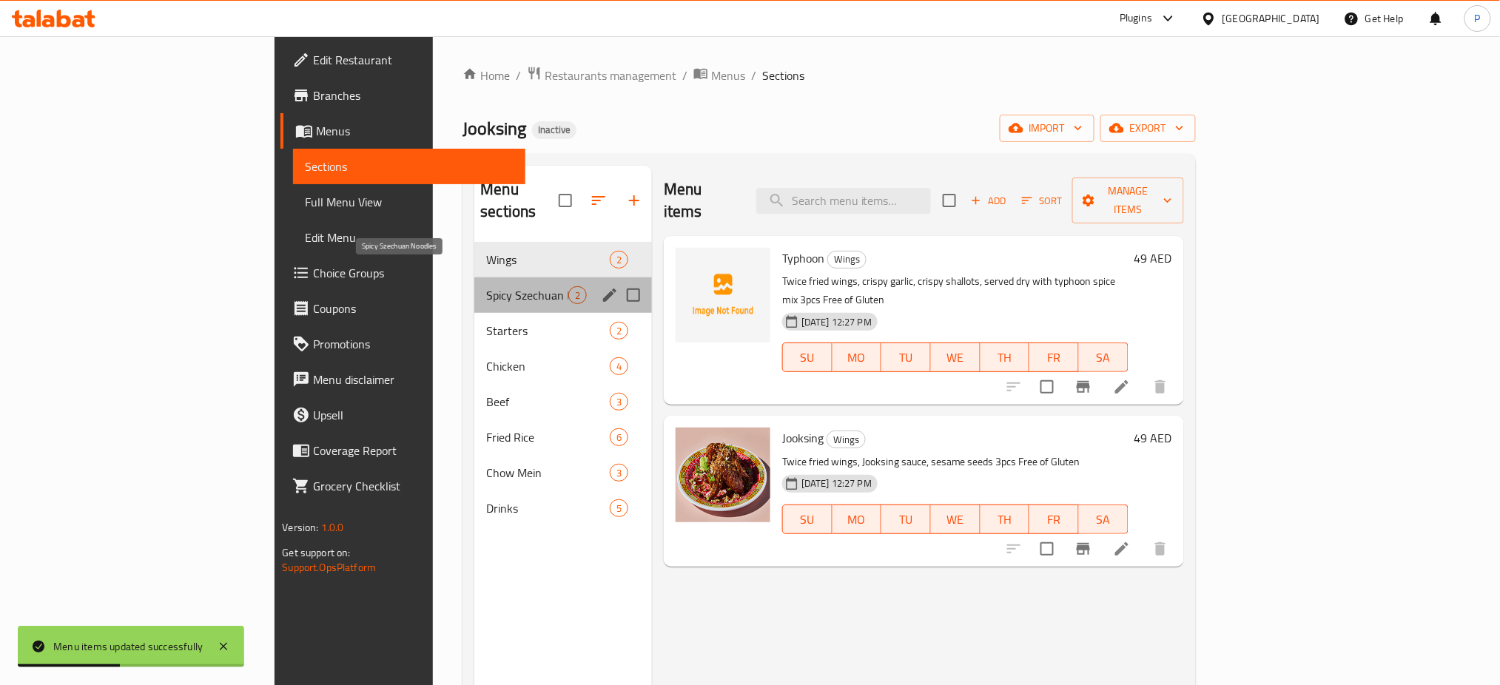
click at [486, 286] on span "Spicy Szechuan Noodles" at bounding box center [526, 295] width 81 height 18
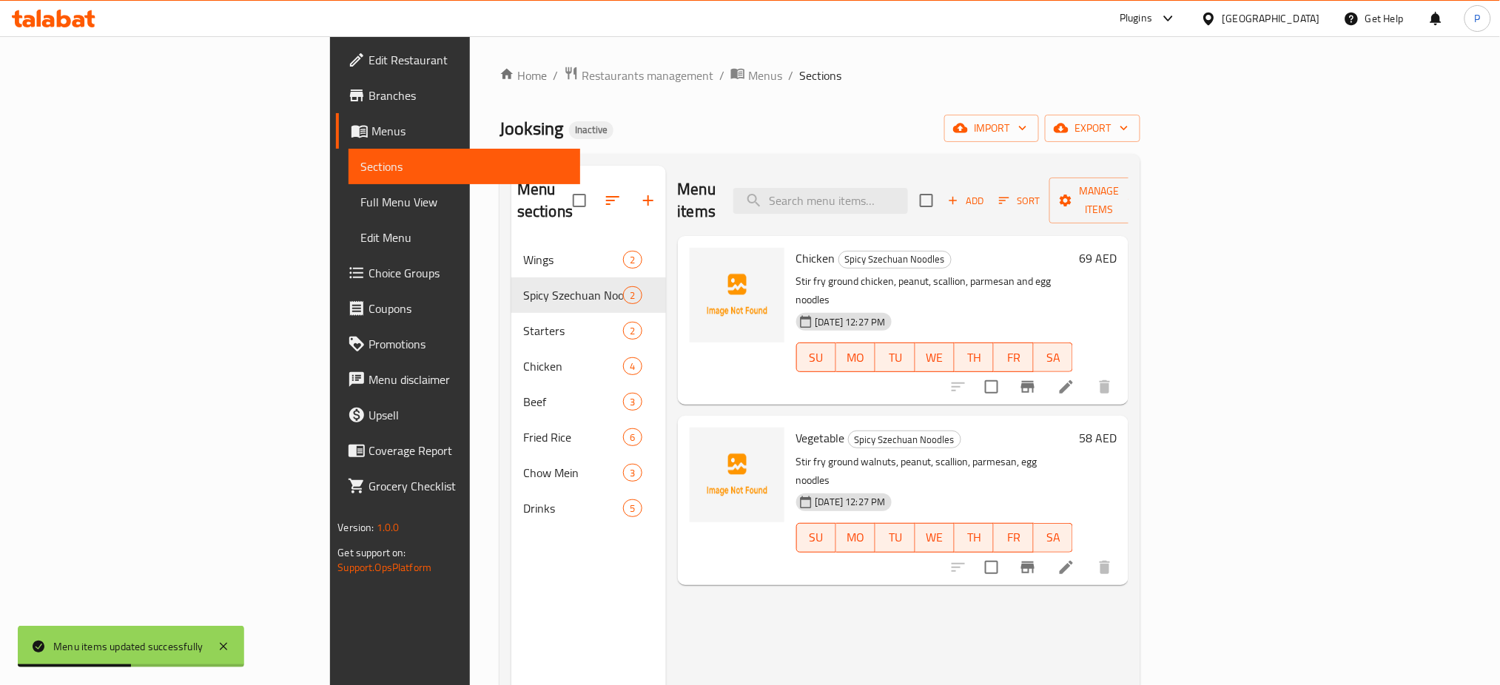
click at [511, 236] on nav "Wings 2 Spicy Szechuan Noodles 2 Starters 2 Chicken 4 Beef 3 Fried Rice 6 Chow …" at bounding box center [588, 384] width 155 height 296
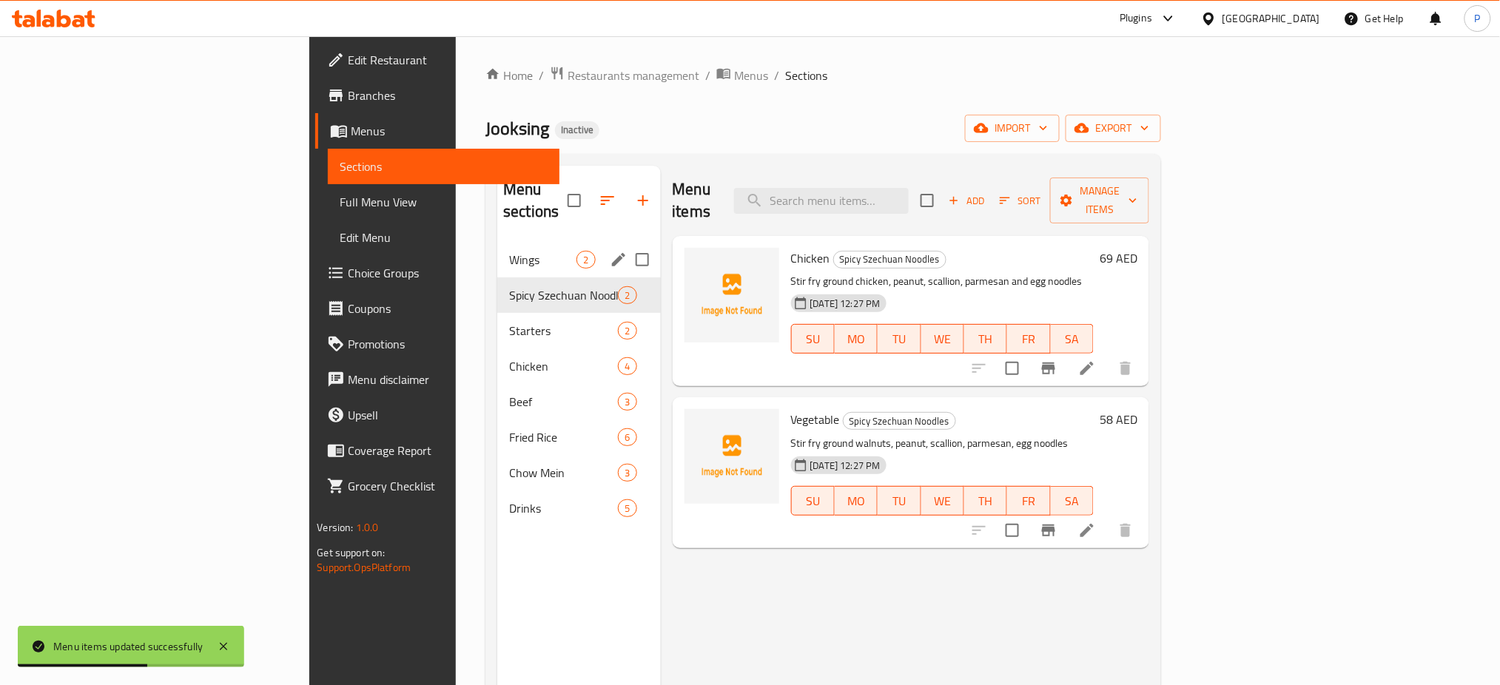
click at [509, 251] on span "Wings" at bounding box center [542, 260] width 67 height 18
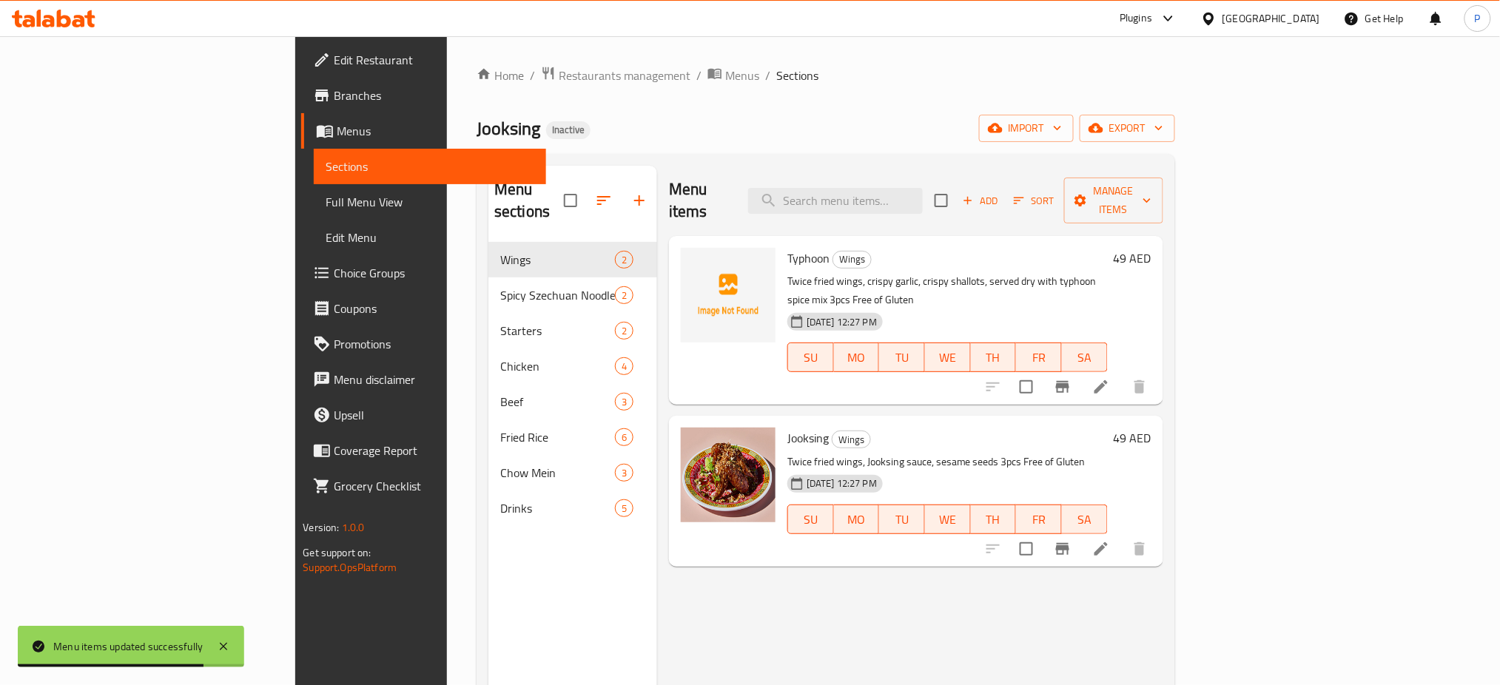
click at [787, 247] on span "Typhoon" at bounding box center [808, 258] width 42 height 22
copy h6 "Typhoon"
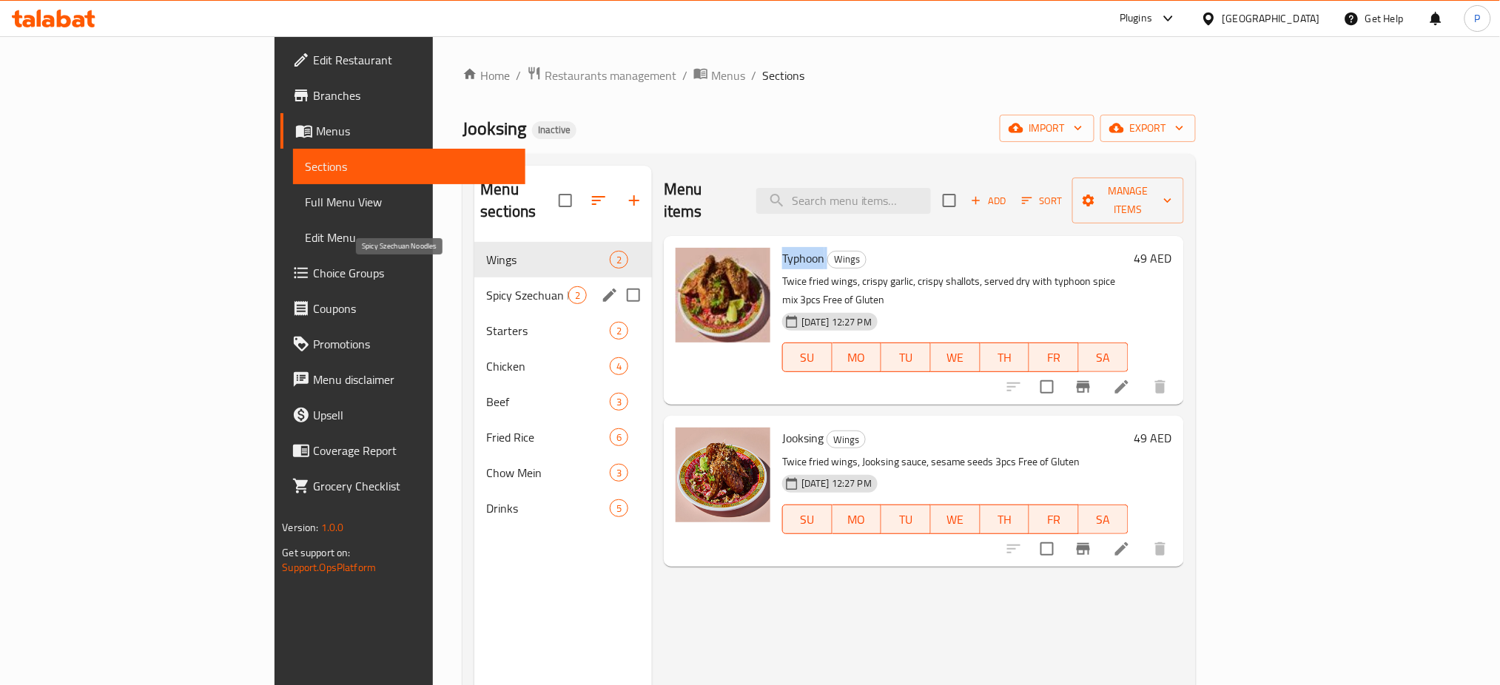
click at [486, 286] on span "Spicy Szechuan Noodles" at bounding box center [526, 295] width 81 height 18
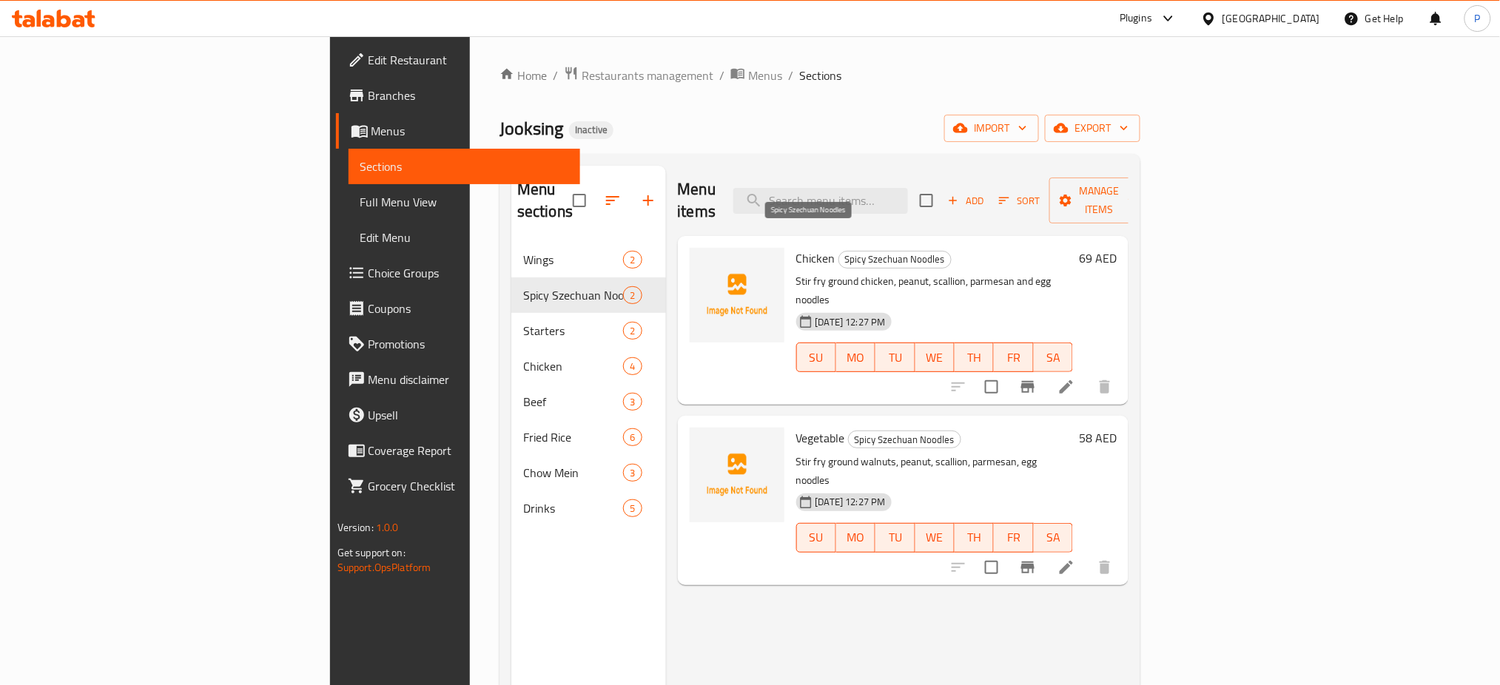
click at [839, 251] on span "Spicy Szechuan Noodles" at bounding box center [895, 259] width 112 height 17
click at [844, 251] on span "Spicy Szechuan Noodles" at bounding box center [895, 259] width 112 height 17
copy span "Noodles"
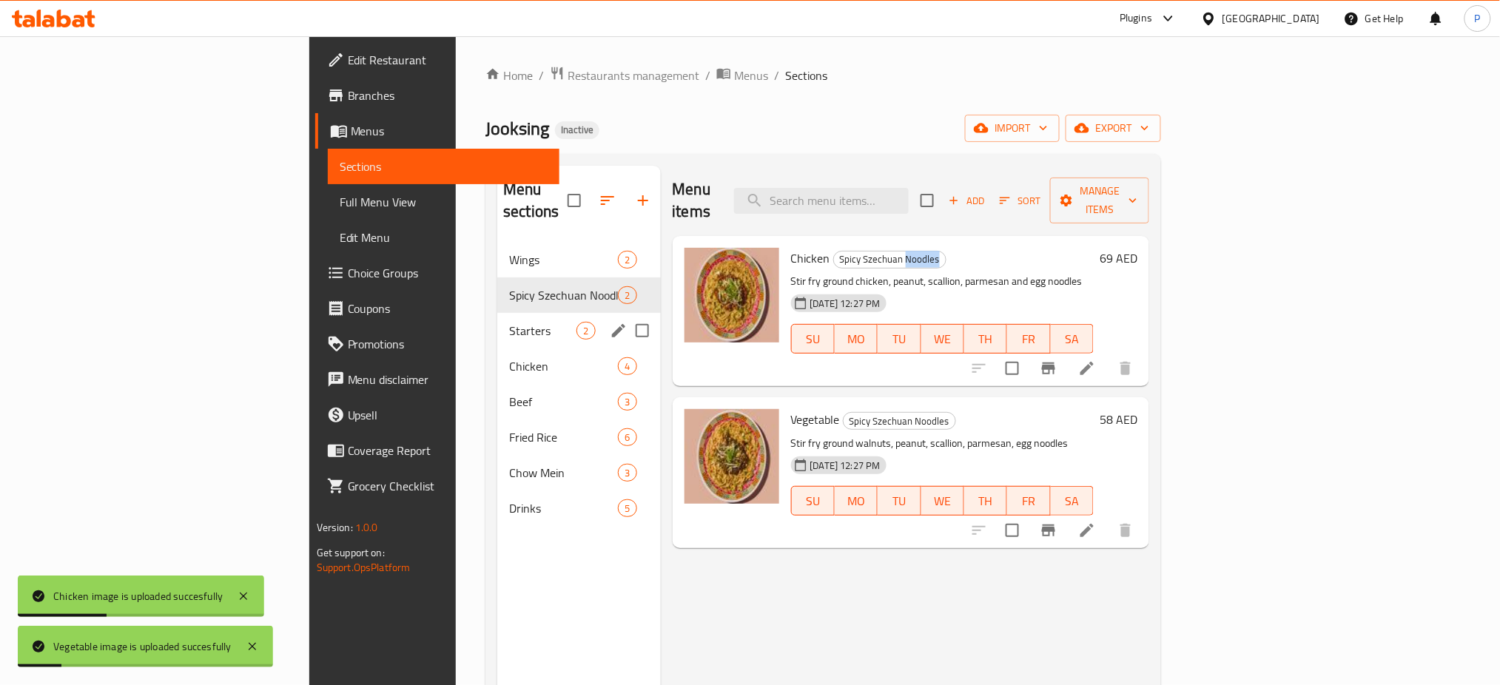
click at [509, 322] on span "Starters" at bounding box center [542, 331] width 67 height 18
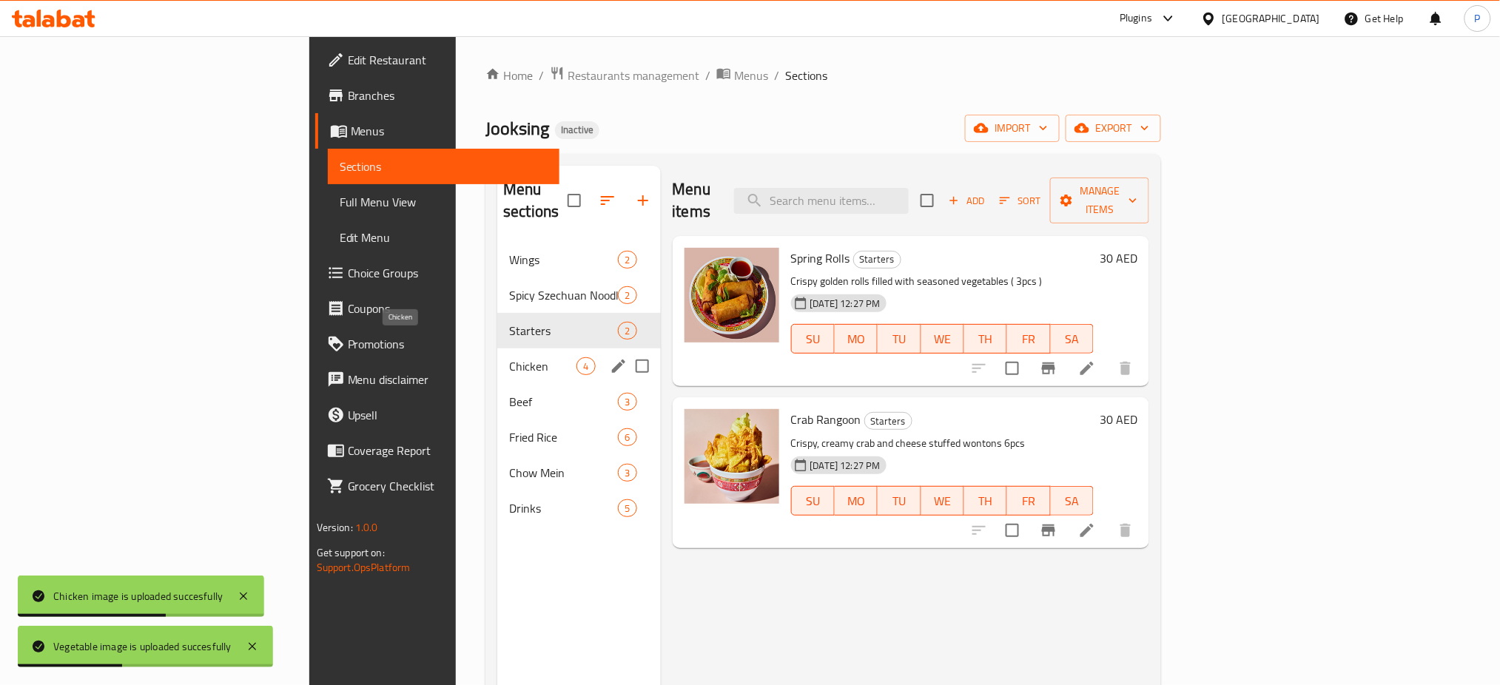
click at [509, 357] on span "Chicken" at bounding box center [542, 366] width 67 height 18
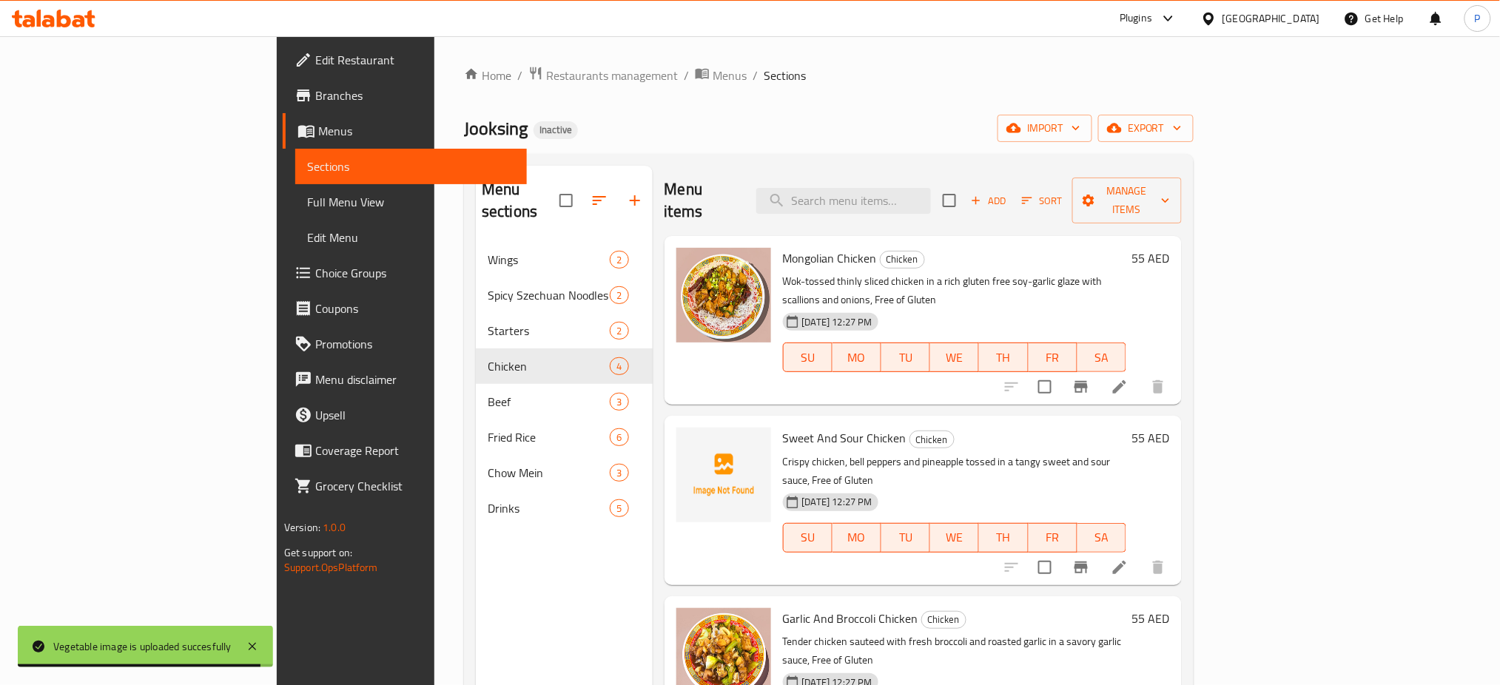
click at [783, 427] on span "Sweet And Sour Chicken" at bounding box center [845, 438] width 124 height 22
copy span "Sweet"
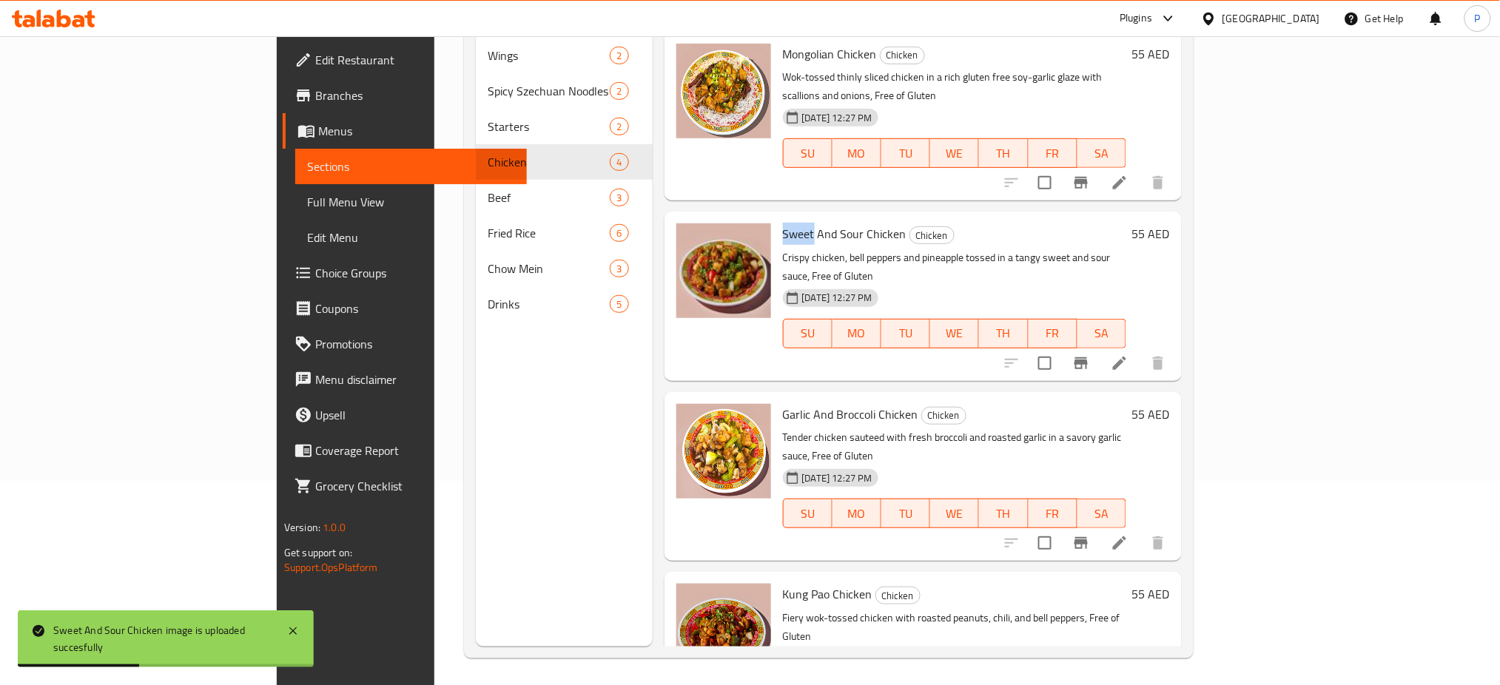
scroll to position [207, 0]
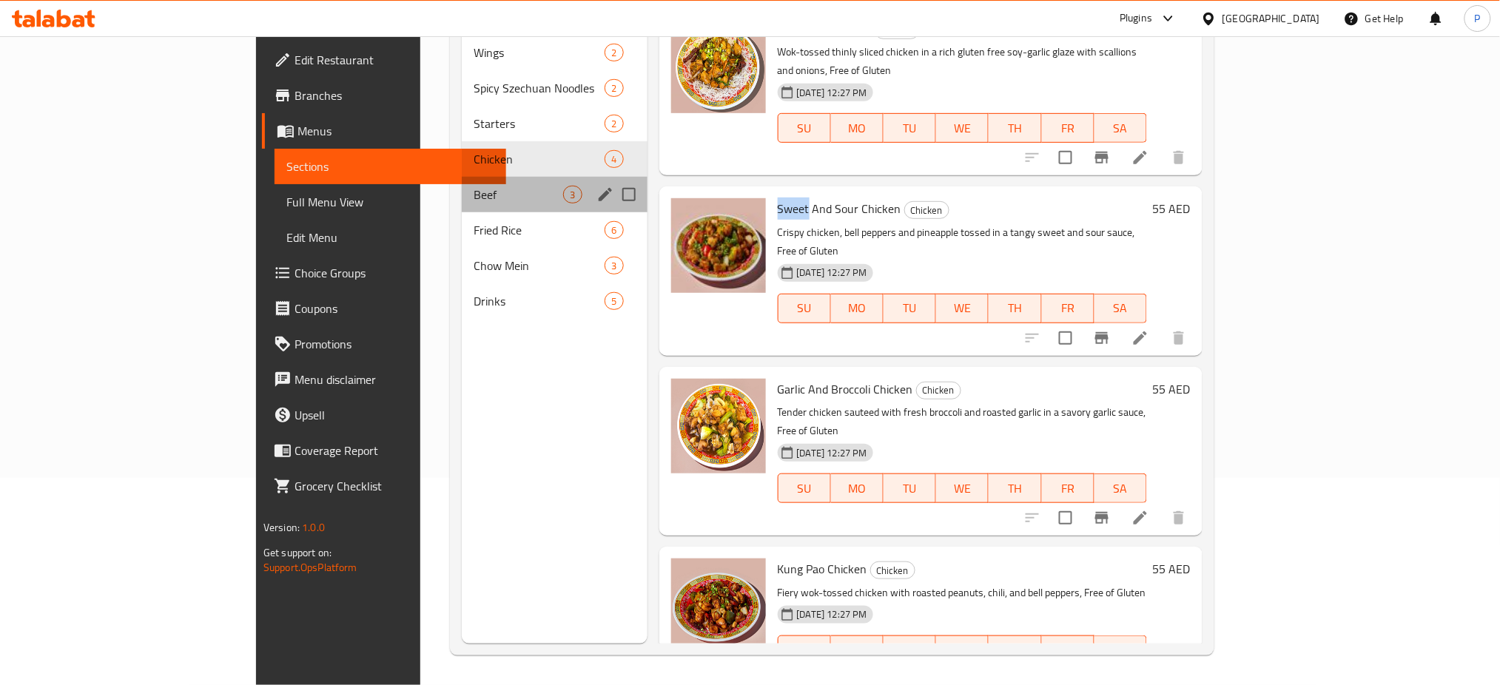
click at [495, 184] on div "Beef 3" at bounding box center [554, 195] width 185 height 36
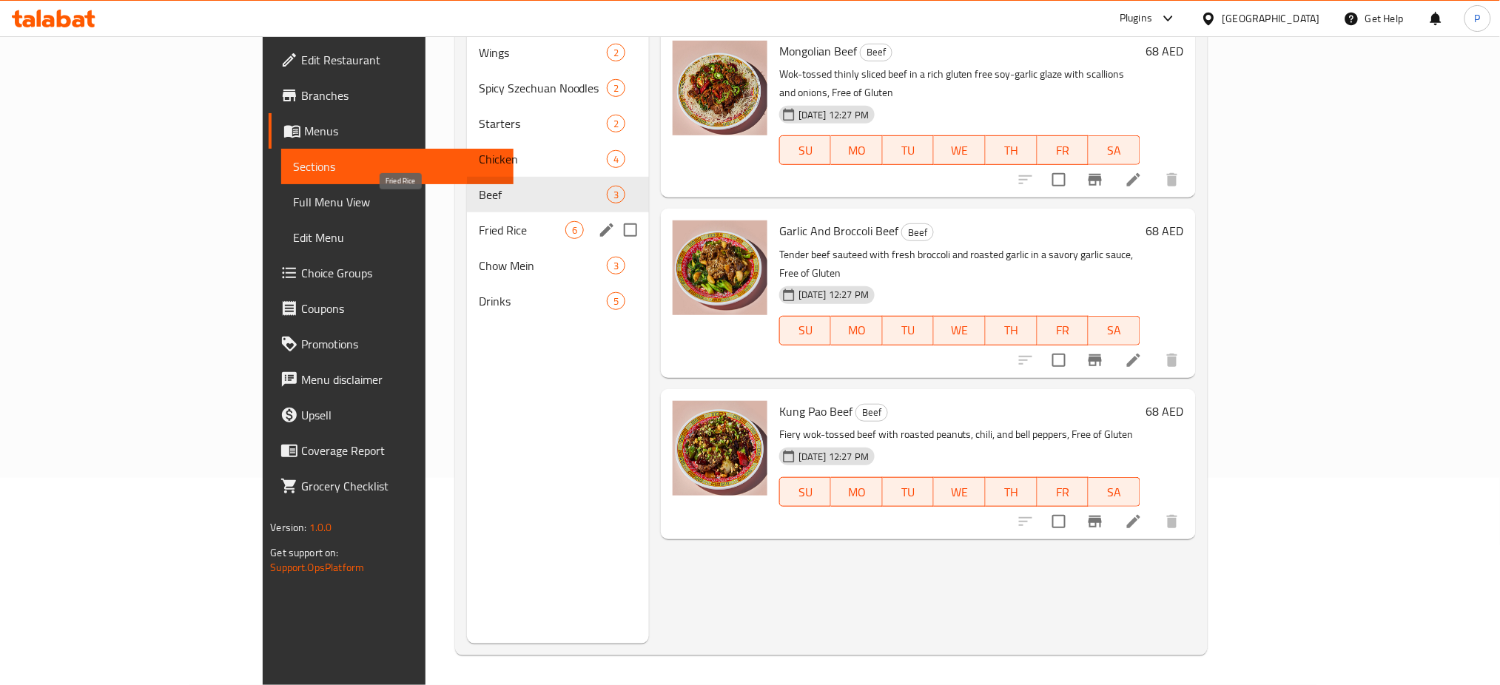
click at [479, 221] on span "Fried Rice" at bounding box center [522, 230] width 87 height 18
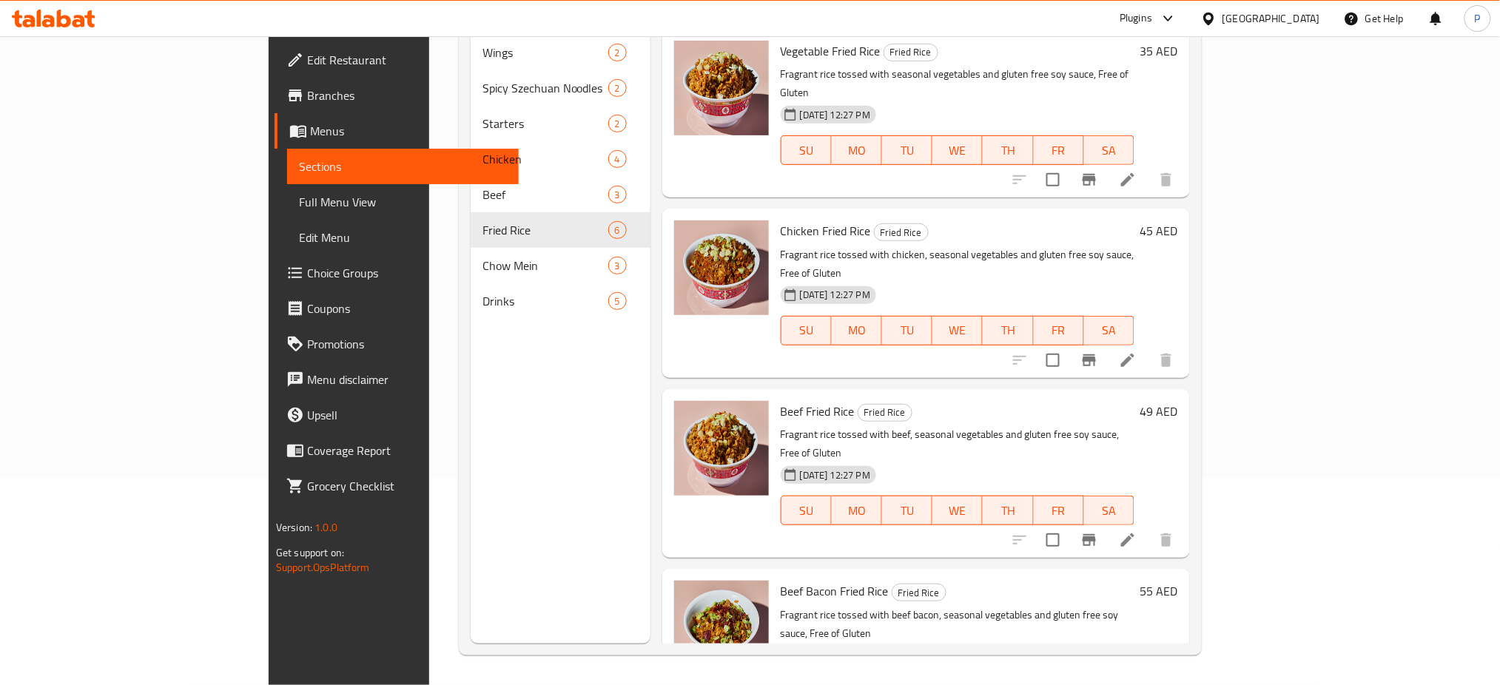
scroll to position [321, 0]
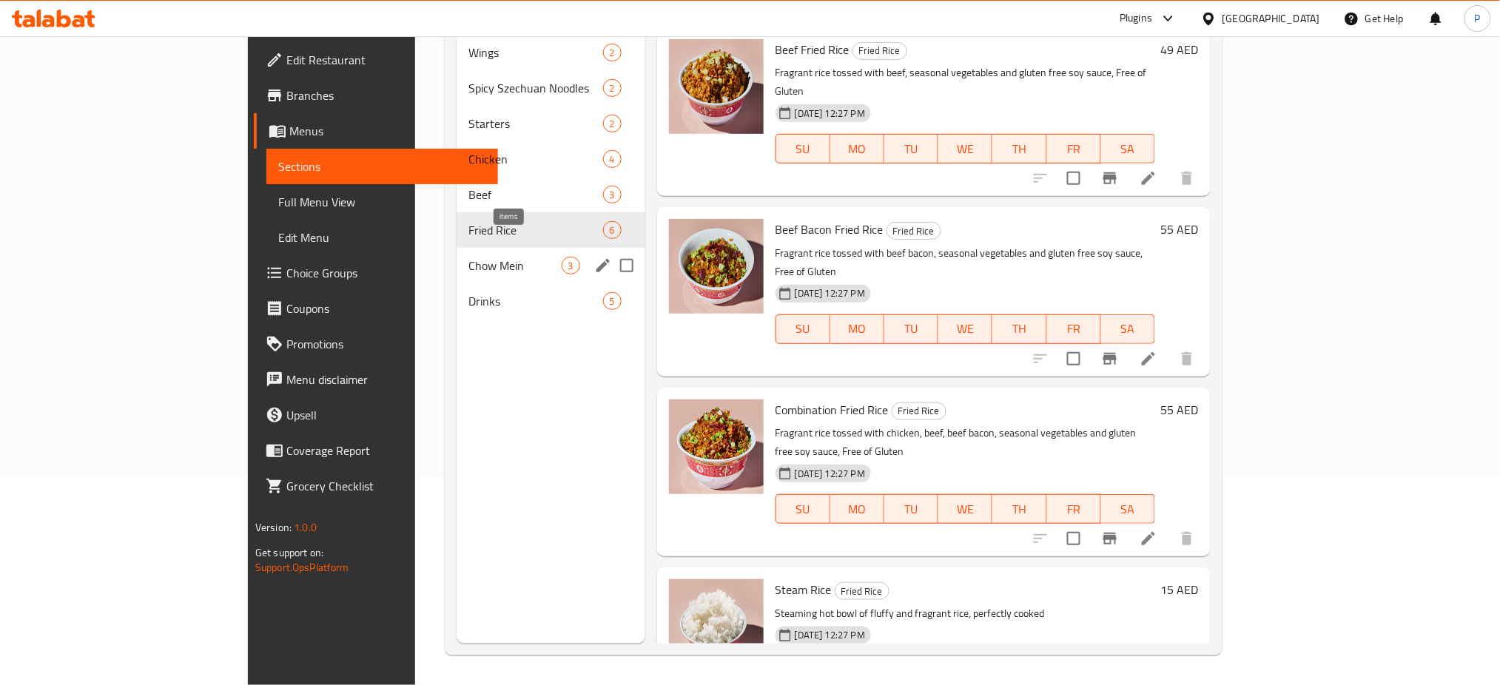
click at [562, 259] on span "3" at bounding box center [570, 266] width 17 height 14
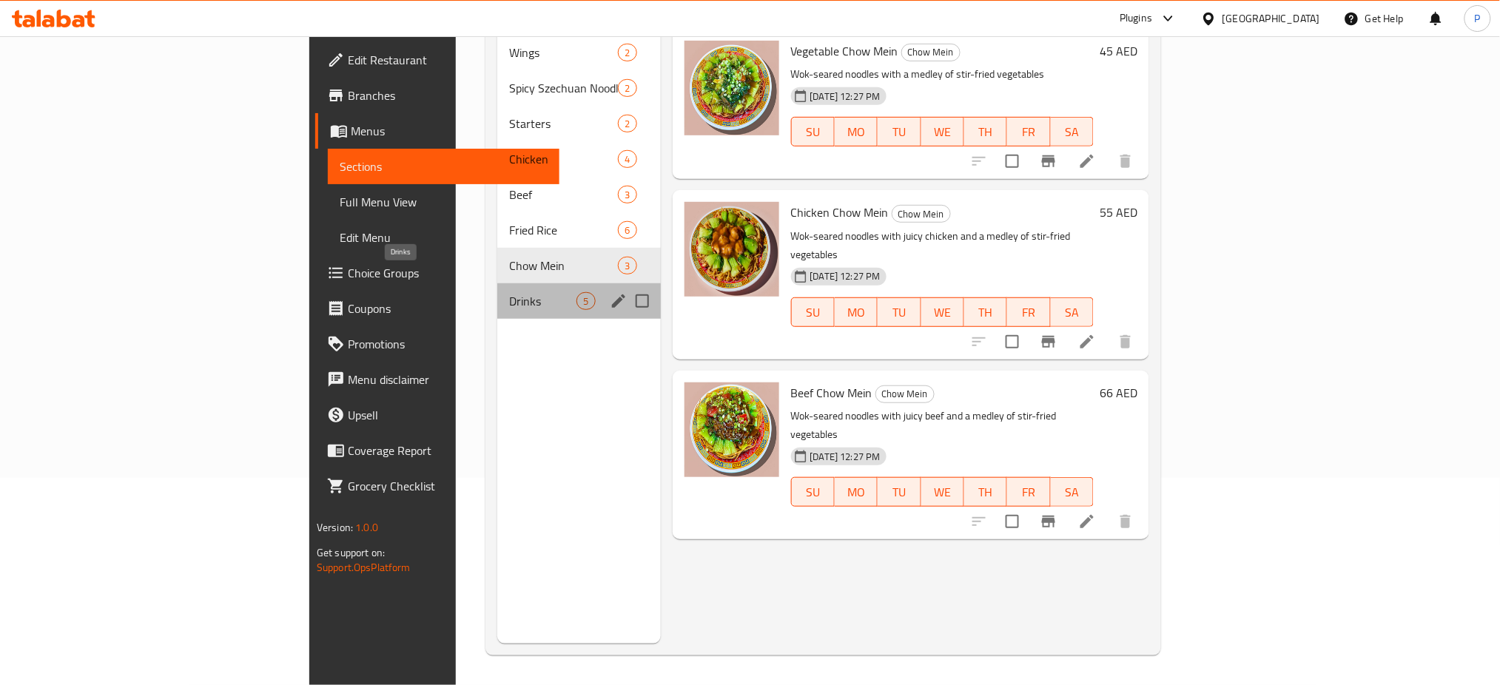
click at [509, 292] on span "Drinks" at bounding box center [542, 301] width 67 height 18
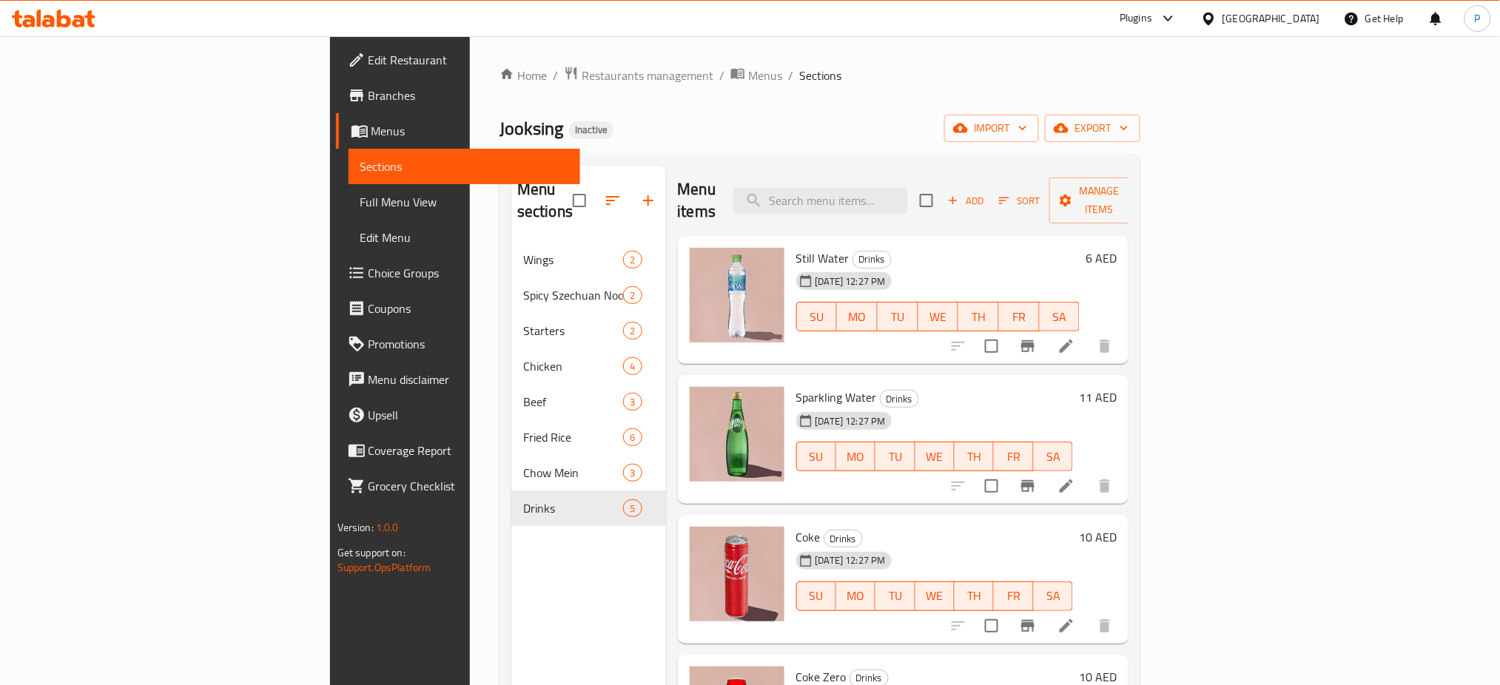
drag, startPoint x: 72, startPoint y: 186, endPoint x: 90, endPoint y: 183, distance: 18.7
click at [349, 186] on link "Full Menu View" at bounding box center [465, 202] width 232 height 36
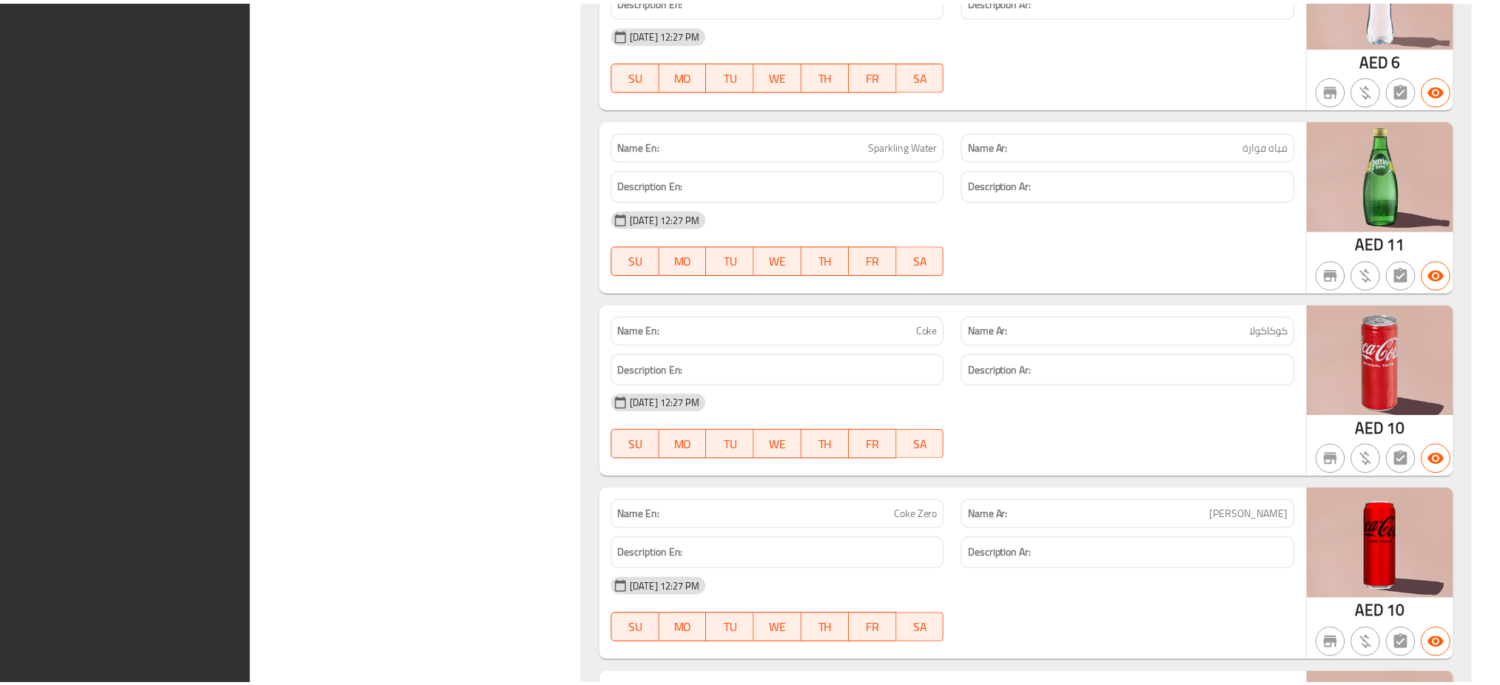
scroll to position [5565, 0]
